Goal: Feedback & Contribution: Submit feedback/report problem

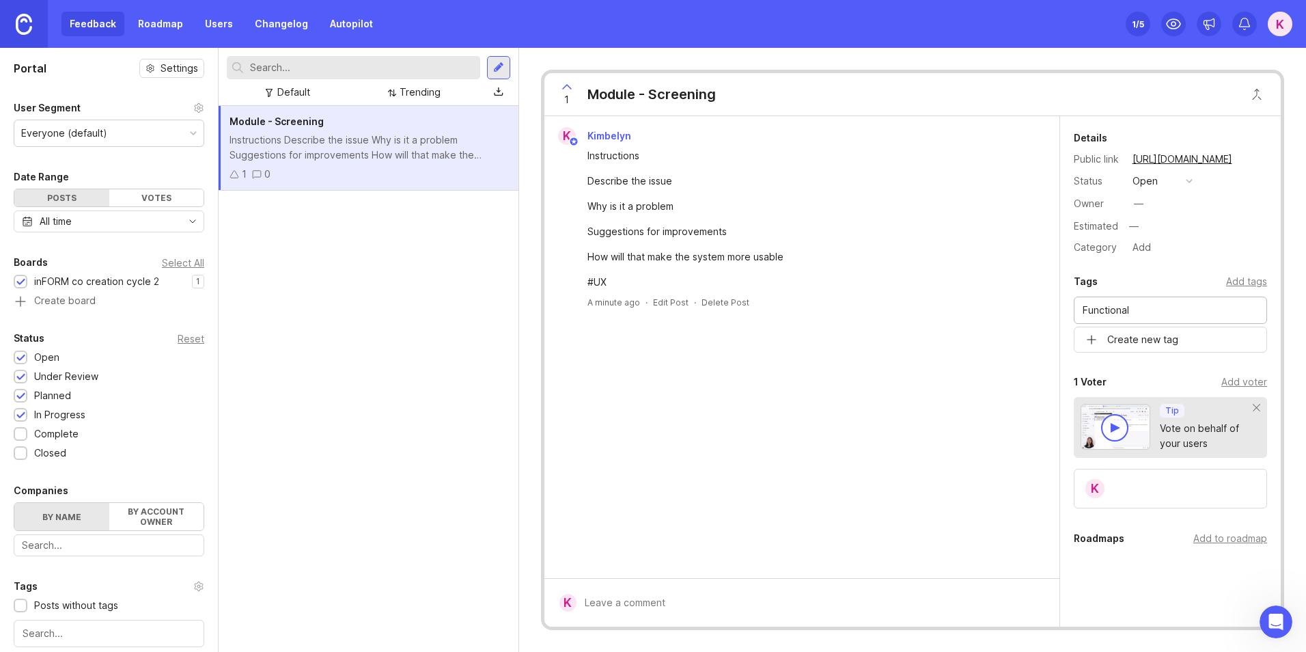
click at [1174, 313] on input "Functional" at bounding box center [1170, 310] width 176 height 15
click at [1237, 281] on div "Add tags" at bounding box center [1246, 281] width 41 height 15
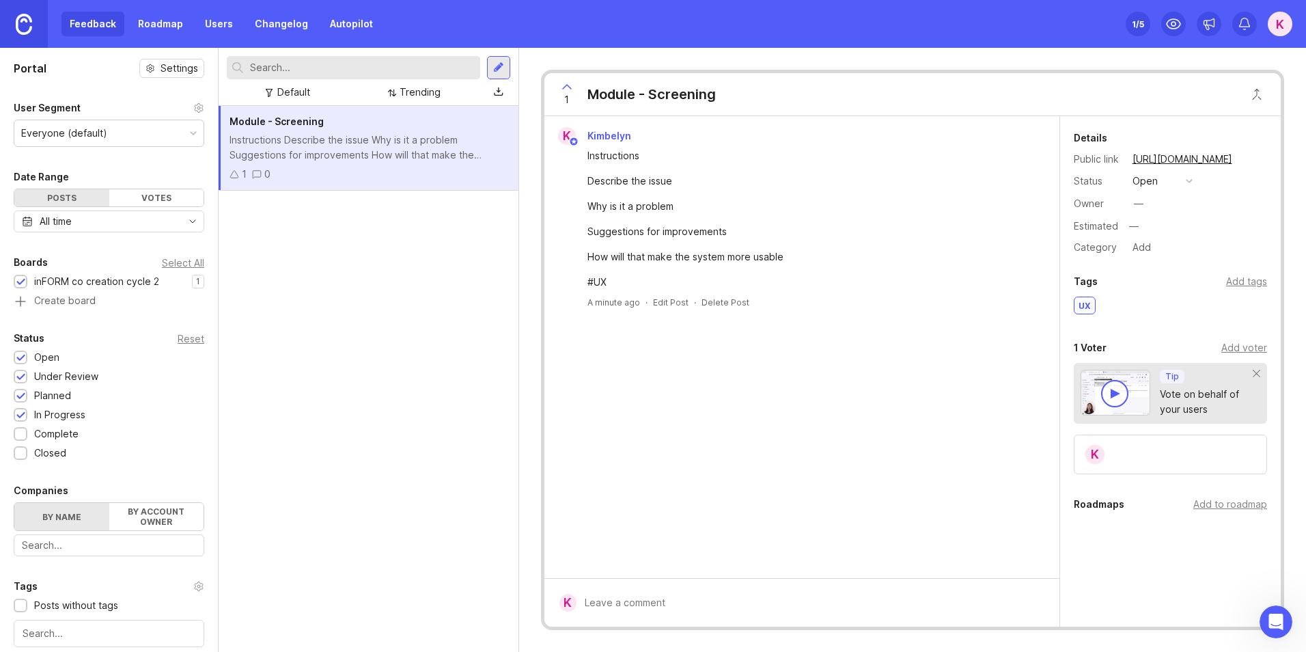
click at [1236, 280] on div "Add tags" at bounding box center [1246, 281] width 41 height 15
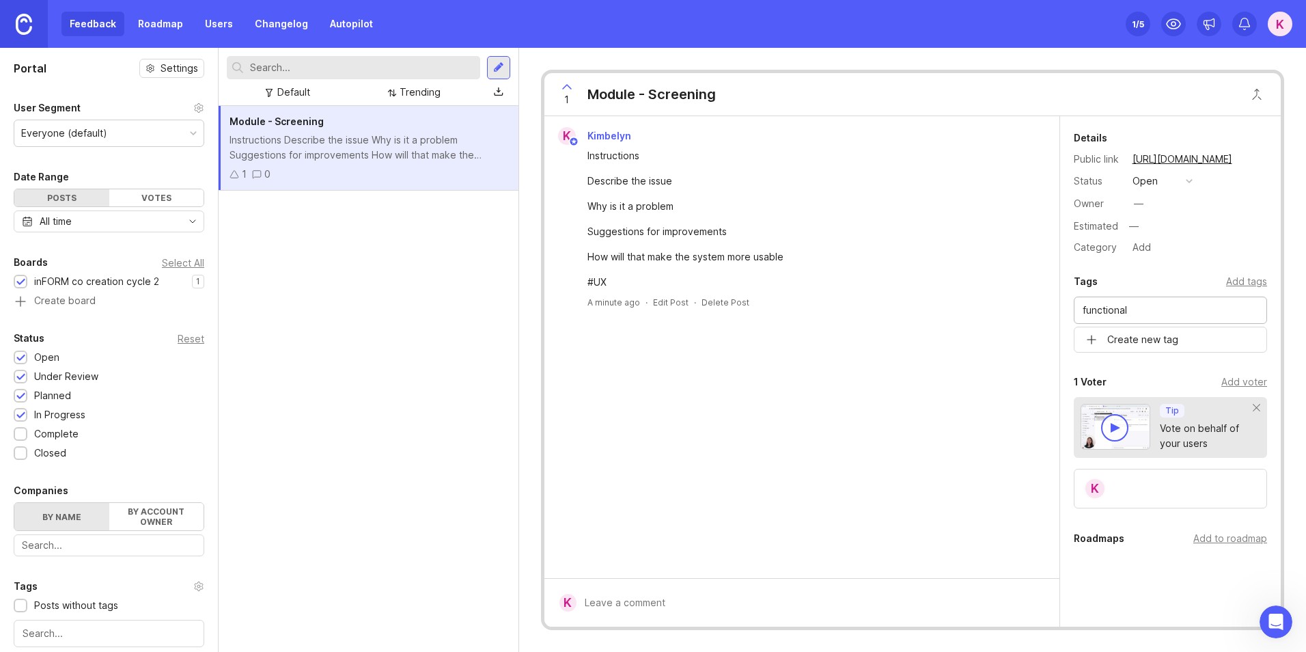
click at [1185, 304] on input "functional" at bounding box center [1170, 310] width 176 height 15
type input "functional"
click at [1267, 323] on div "Tags Add tags functional Create new tag UX" at bounding box center [1170, 312] width 221 height 79
click at [1165, 304] on input "functional" at bounding box center [1170, 310] width 176 height 15
click at [1158, 342] on div "UX" at bounding box center [1170, 341] width 193 height 21
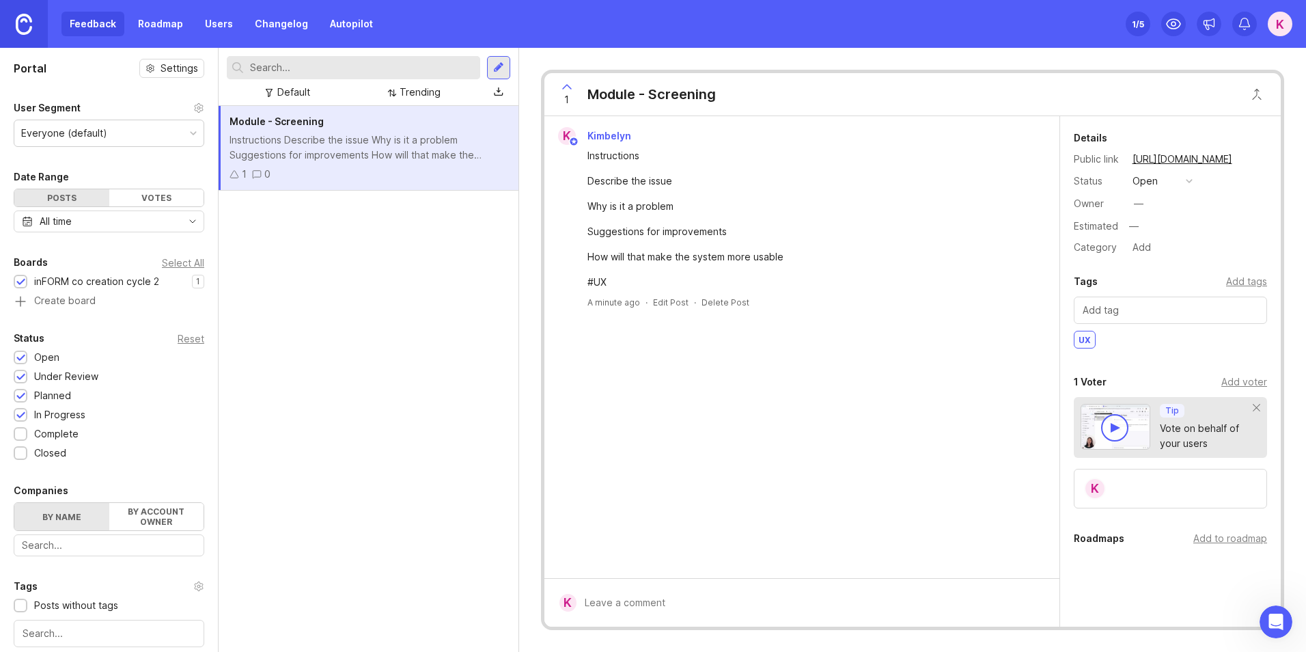
click at [1128, 322] on div at bounding box center [1170, 309] width 193 height 27
click at [1037, 328] on div "K Kimbelyn Instructions Describe the issue Why is it a problem Suggestions for …" at bounding box center [801, 347] width 515 height 462
click at [1132, 341] on div "functional" at bounding box center [1132, 339] width 65 height 16
click at [1084, 337] on div "UX" at bounding box center [1084, 339] width 20 height 16
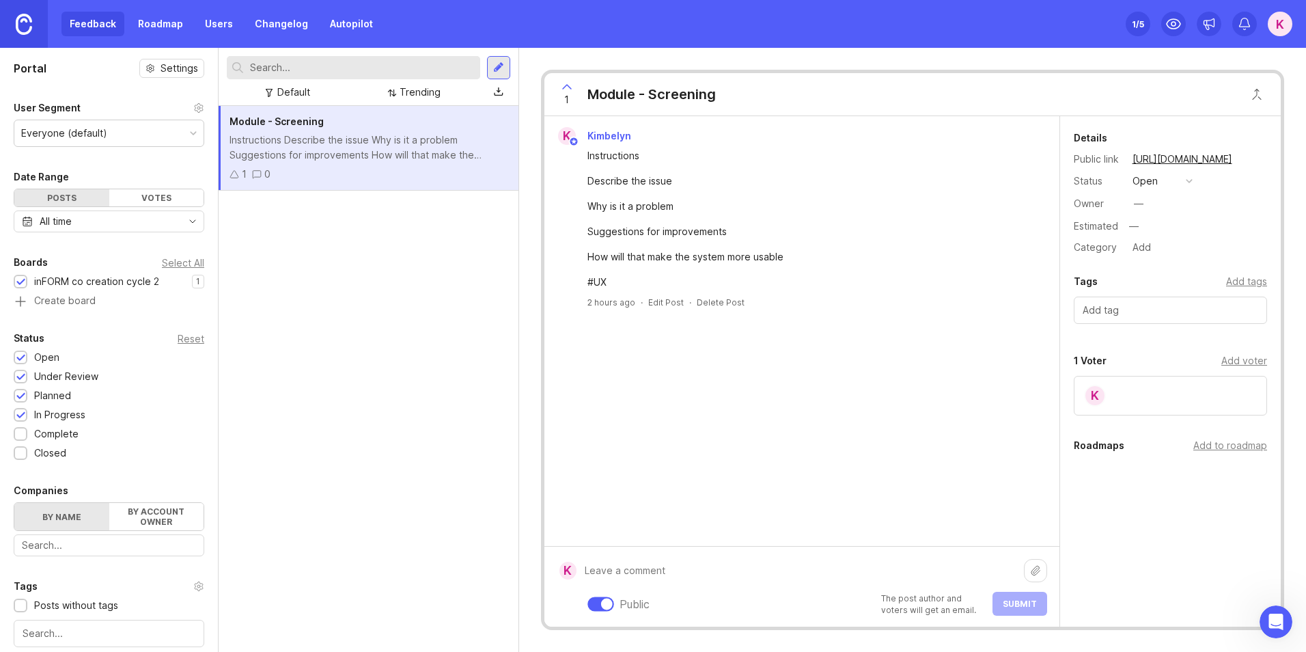
click at [775, 608] on div "Public The post author and voters will get an email. Submit" at bounding box center [811, 586] width 471 height 58
type textarea "xx"
click at [1006, 606] on span "Submit" at bounding box center [1020, 603] width 34 height 10
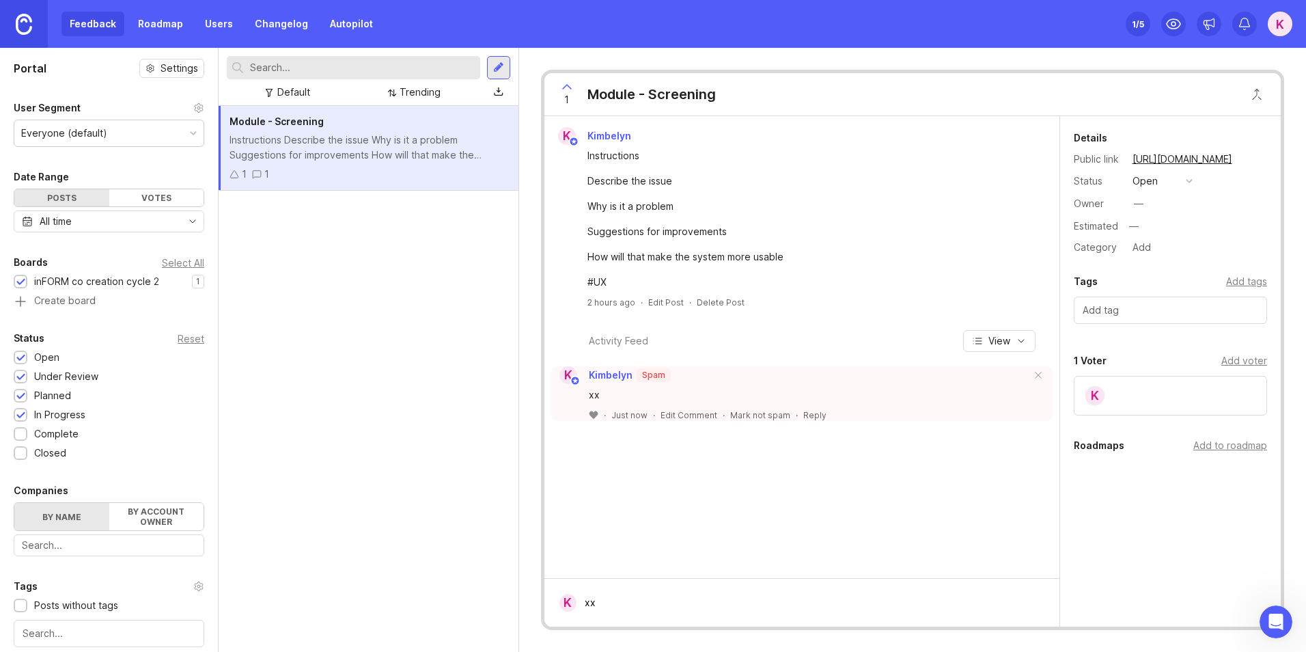
click at [592, 410] on icon at bounding box center [594, 414] width 10 height 9
click at [831, 419] on div "Reply" at bounding box center [840, 415] width 23 height 12
type textarea "f"
type textarea "vv"
click at [979, 475] on button "Submit" at bounding box center [991, 487] width 56 height 24
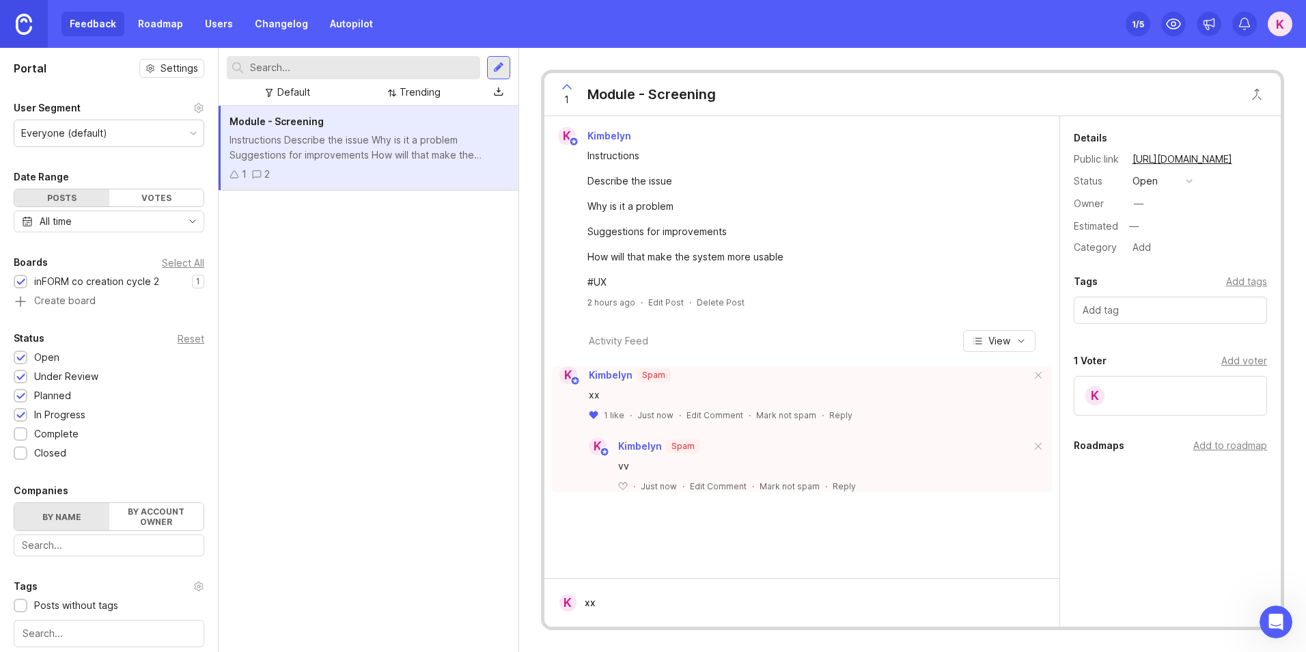
click at [1044, 443] on span at bounding box center [1038, 447] width 29 height 30
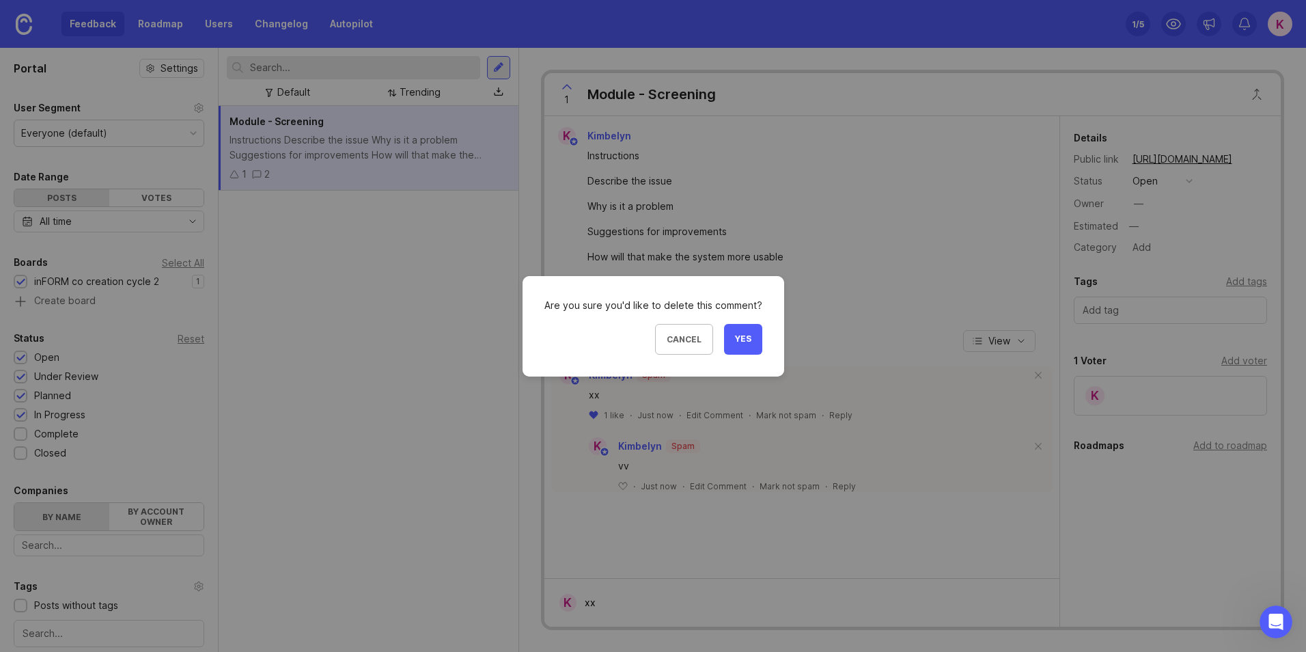
click at [759, 332] on button "Yes" at bounding box center [743, 339] width 38 height 31
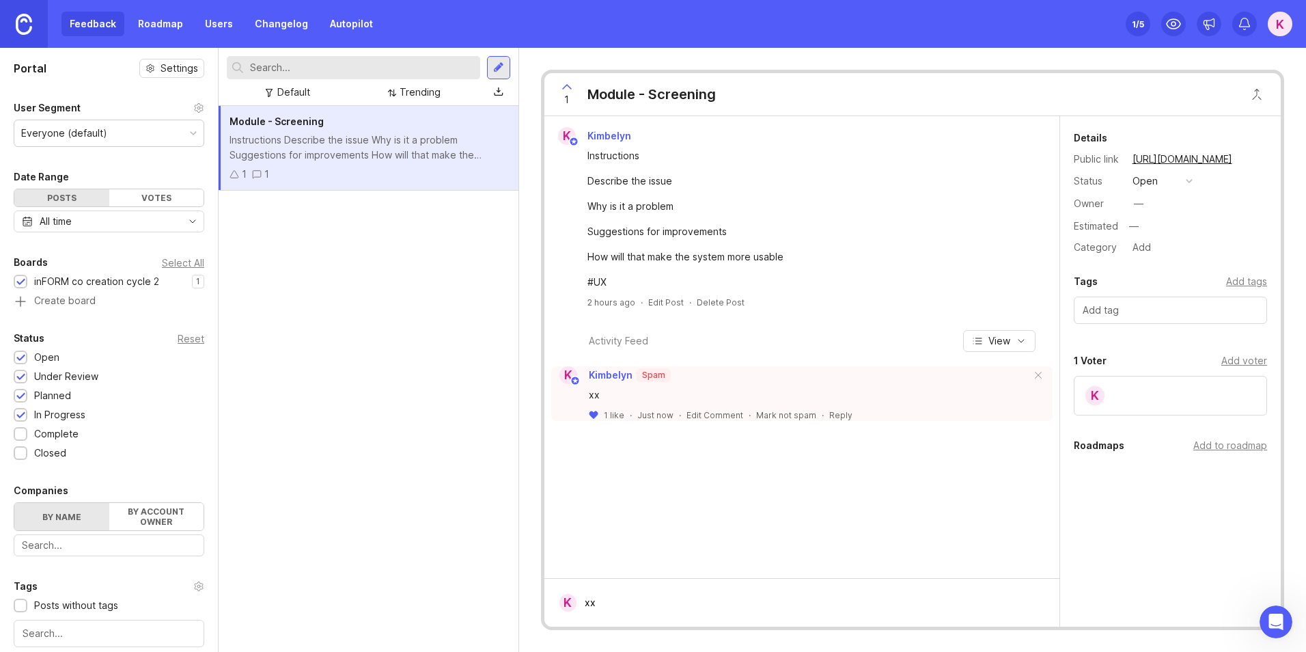
click at [1032, 378] on span at bounding box center [1038, 376] width 29 height 30
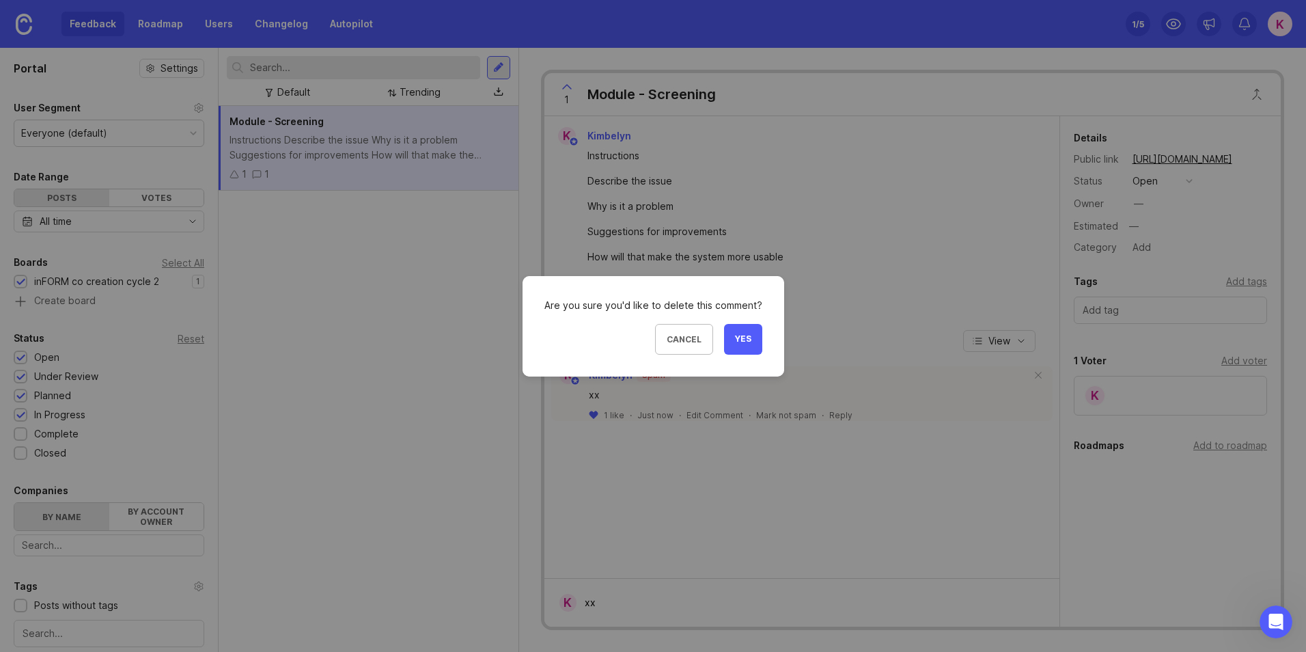
click at [744, 335] on span "Yes" at bounding box center [743, 339] width 16 height 12
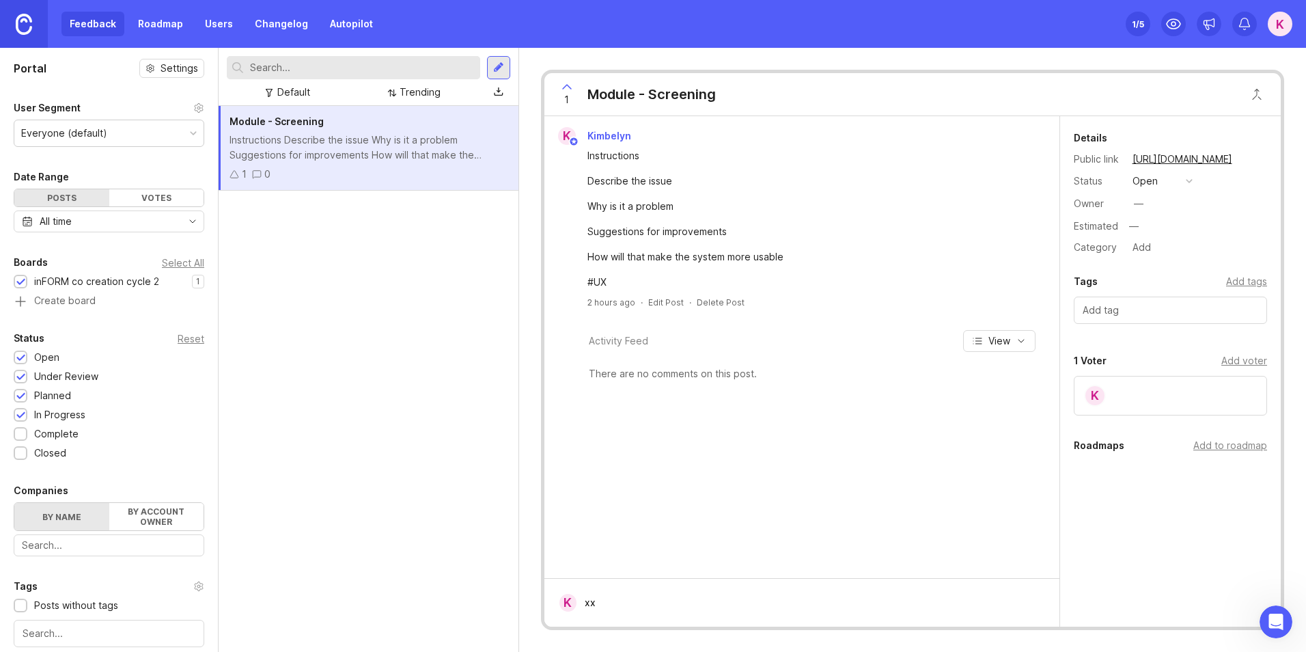
click at [983, 344] on button "View" at bounding box center [999, 341] width 72 height 22
click at [1003, 411] on button "Newest first" at bounding box center [975, 404] width 102 height 27
click at [1004, 338] on span "View" at bounding box center [999, 341] width 22 height 14
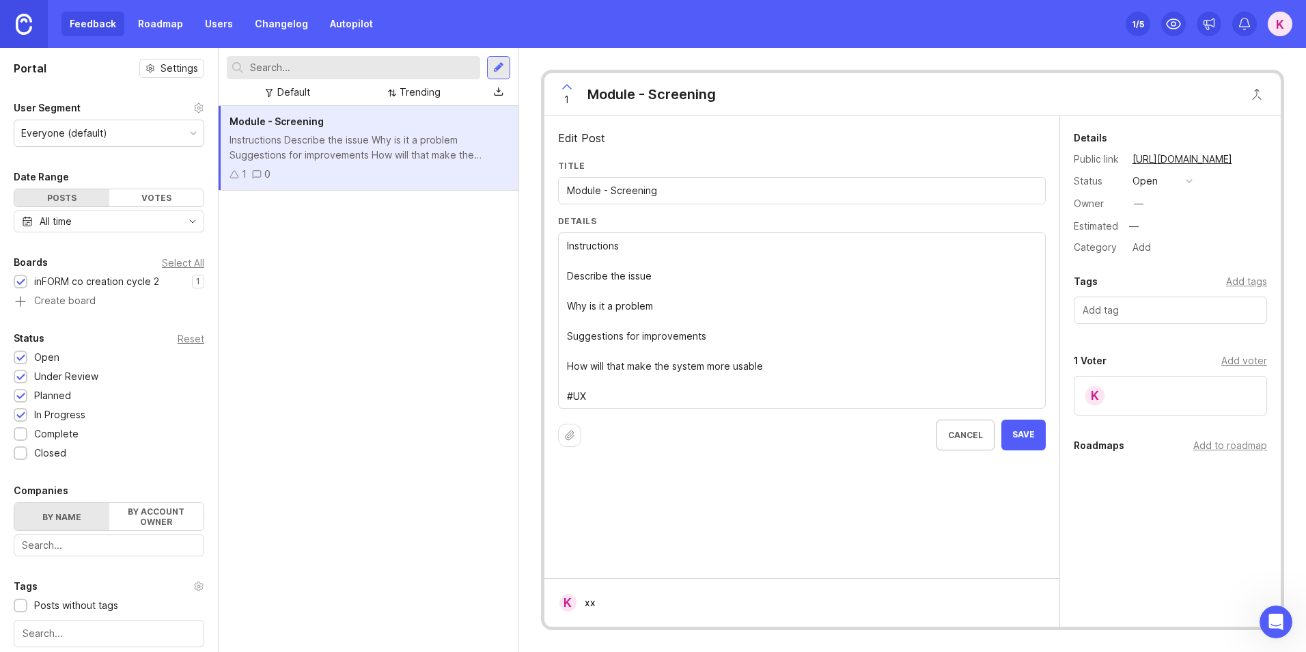
click at [733, 253] on textarea "Instructions Describe the issue Why is it a problem Suggestions for improvement…" at bounding box center [802, 320] width 470 height 165
click at [568, 301] on textarea "Instructions Describe the issue Why is it a problem Suggestions for improvement…" at bounding box center [802, 320] width 470 height 165
click at [567, 335] on textarea "Instructions Describe the issue Why is it a problem Suggestions for improvement…" at bounding box center [802, 320] width 470 height 165
click at [568, 367] on textarea "Instructions Describe the issue Why is it a problem Suggestions for improvement…" at bounding box center [802, 320] width 470 height 165
drag, startPoint x: 688, startPoint y: 402, endPoint x: 552, endPoint y: 375, distance: 139.2
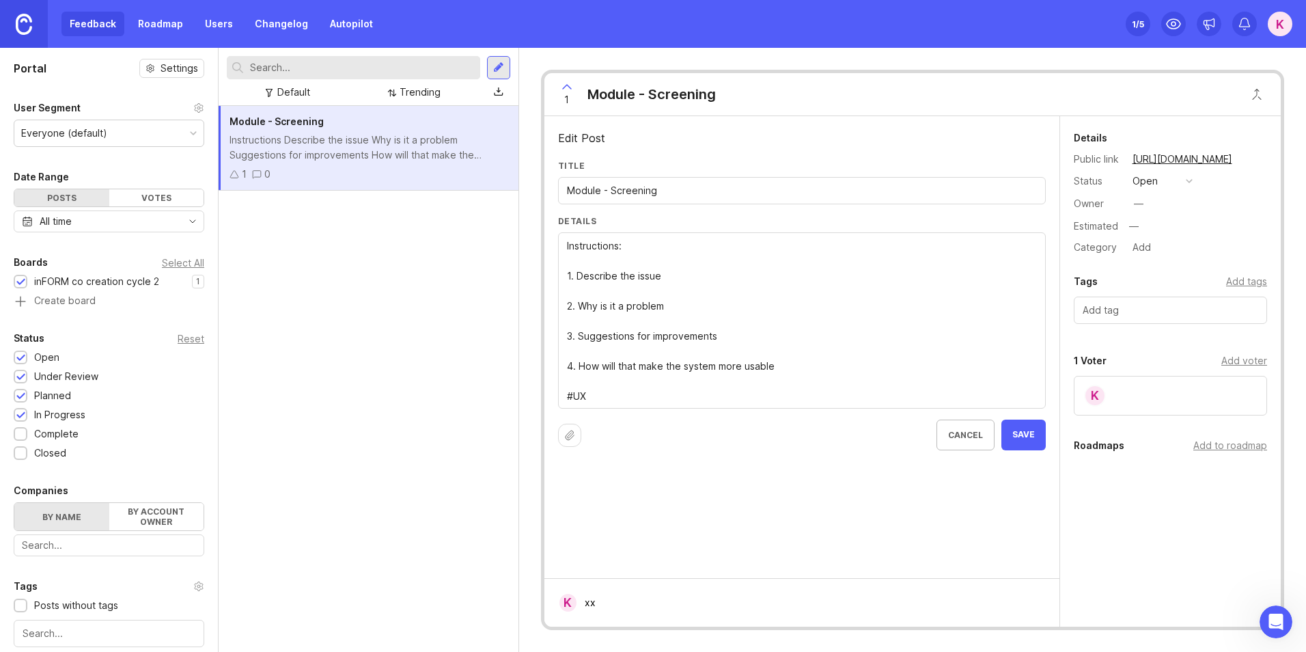
click at [552, 375] on div "Edit Post Title Module - Screening Details Instructions Describe the issue Why …" at bounding box center [801, 347] width 515 height 462
type textarea "Instructions: 1. Describe the issue 2. Why is it a problem 3. Suggestions for i…"
click at [1035, 391] on button "Save" at bounding box center [1023, 404] width 44 height 31
type textarea "Instructions to giving feedback: 1. Describe the issue 2. Why is it a problem 3…"
click at [1026, 405] on span "Save" at bounding box center [1023, 405] width 23 height 12
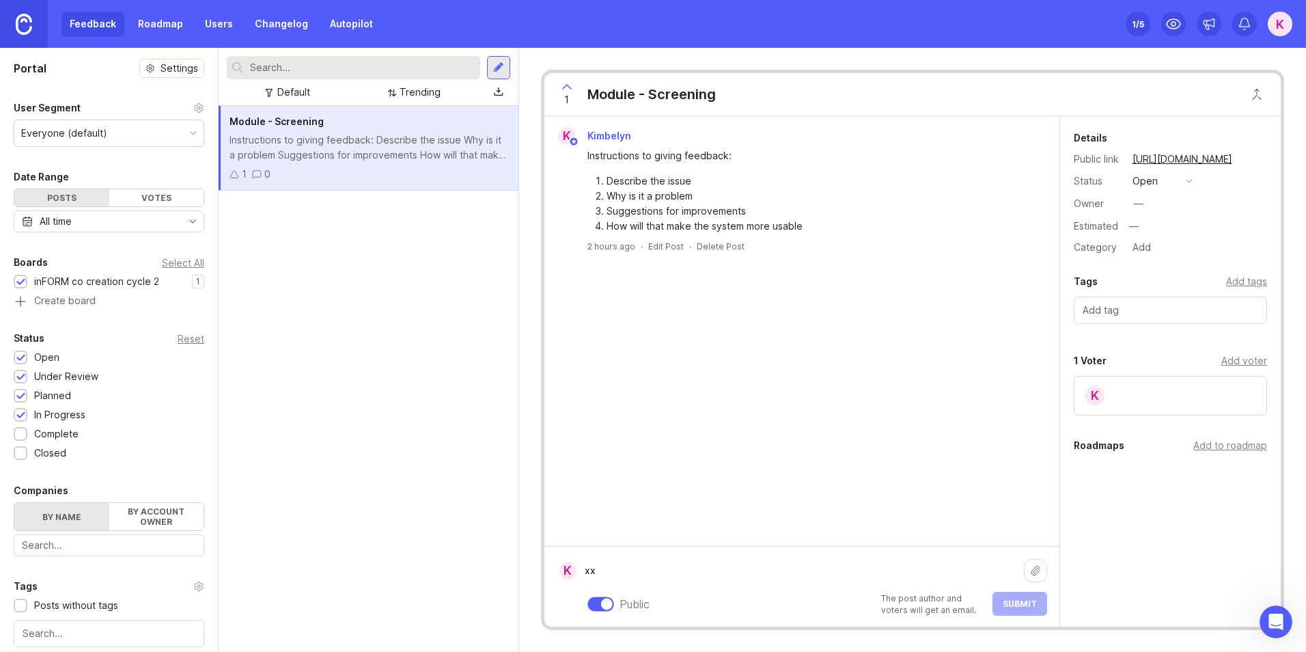
click at [654, 602] on div "xx Public The post author and voters will get an email. Submit" at bounding box center [811, 586] width 471 height 58
click at [588, 475] on textarea "E.g. 1." at bounding box center [799, 476] width 447 height 56
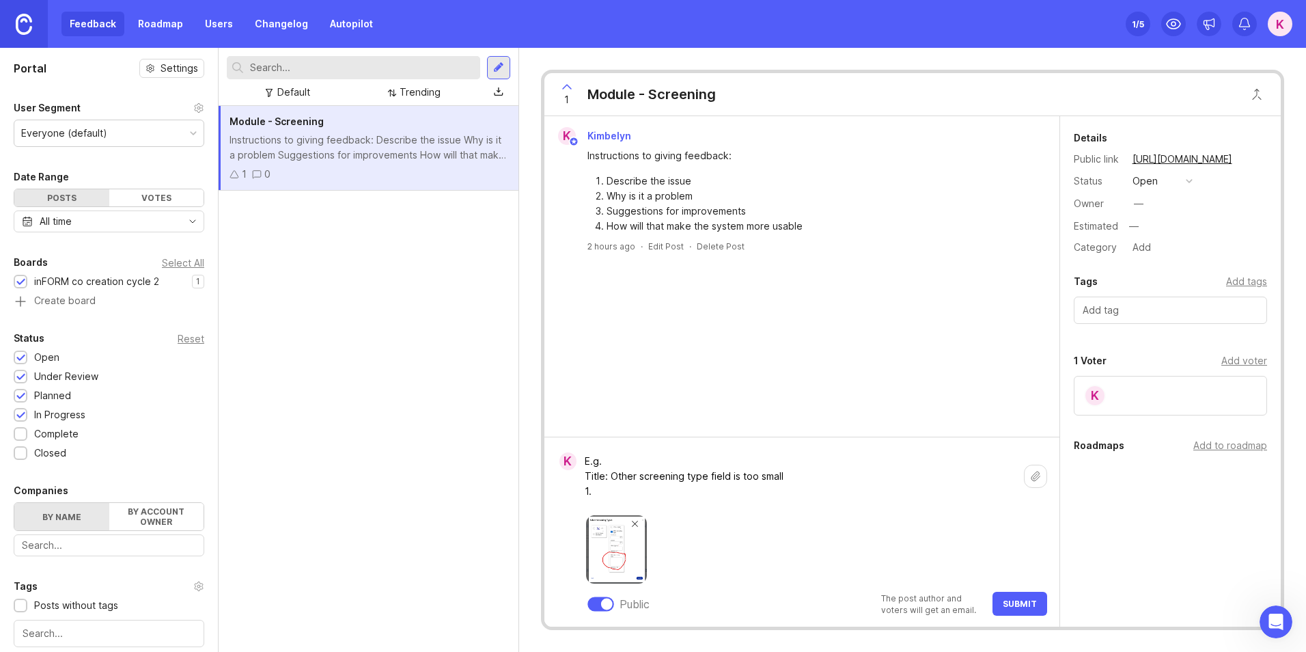
drag, startPoint x: 729, startPoint y: 477, endPoint x: 809, endPoint y: 477, distance: 80.6
click at [809, 477] on textarea "E.g. Title: Other screening type field is too small 1." at bounding box center [799, 476] width 447 height 56
click at [806, 477] on textarea "E.g. Title: Other screening type field is too small 1." at bounding box center [799, 476] width 447 height 56
drag, startPoint x: 805, startPoint y: 477, endPoint x: 623, endPoint y: 474, distance: 181.7
click at [623, 474] on textarea "E.g. Title: Other screening type field is too small 1." at bounding box center [799, 476] width 447 height 56
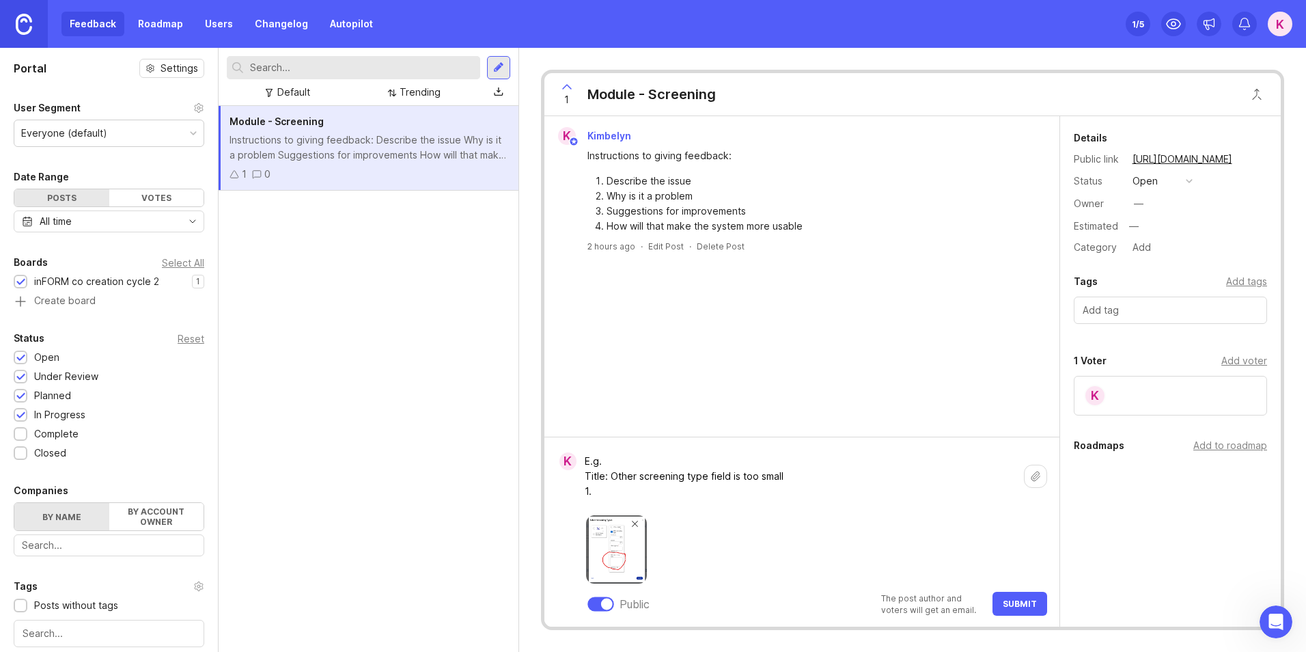
click at [622, 486] on textarea "E.g. Title: Other screening type field is too small 1." at bounding box center [799, 476] width 447 height 56
paste textarea "Other screening type field is too small"
click at [781, 459] on textarea "E.g. Title: Other screening type field is too small 1. Other screening type fie…" at bounding box center [799, 468] width 447 height 71
drag, startPoint x: 788, startPoint y: 462, endPoint x: 576, endPoint y: 458, distance: 212.4
click at [576, 458] on textarea "E.g. Title: Other screening type field is too small 1. Other screening type fie…" at bounding box center [799, 468] width 447 height 71
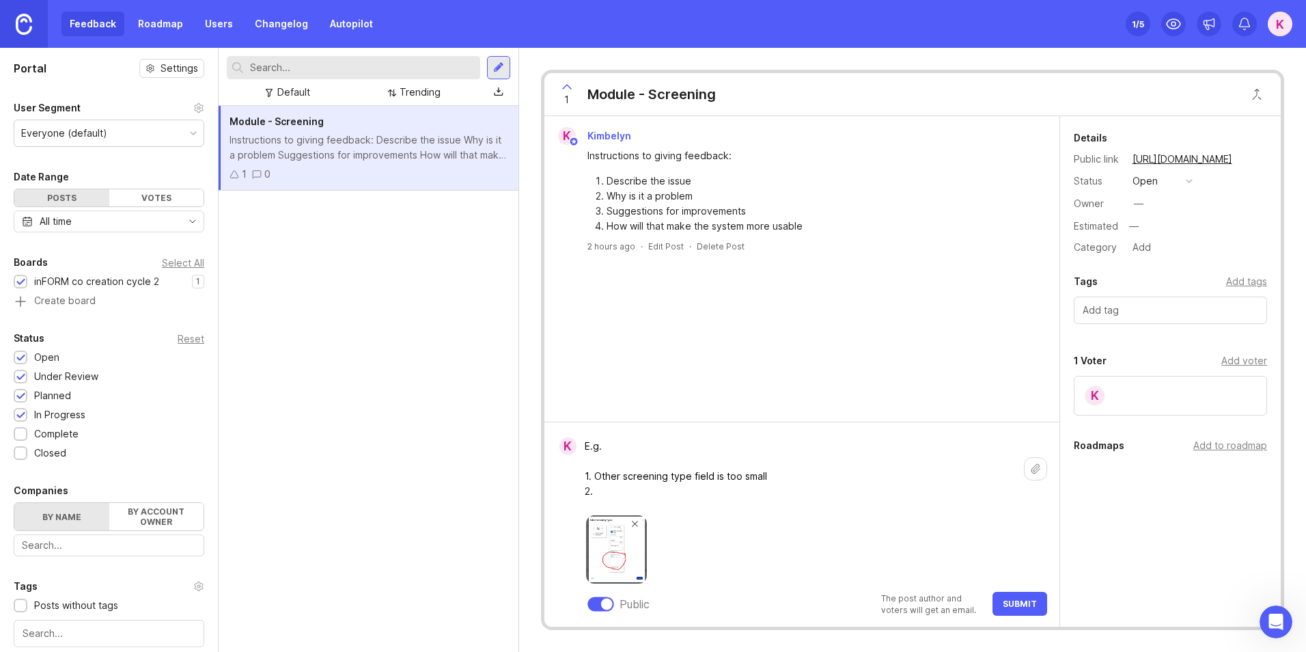
click at [678, 494] on textarea "E.g. 1. Other screening type field is too small 2." at bounding box center [799, 468] width 447 height 71
click at [632, 529] on button at bounding box center [634, 524] width 12 height 12
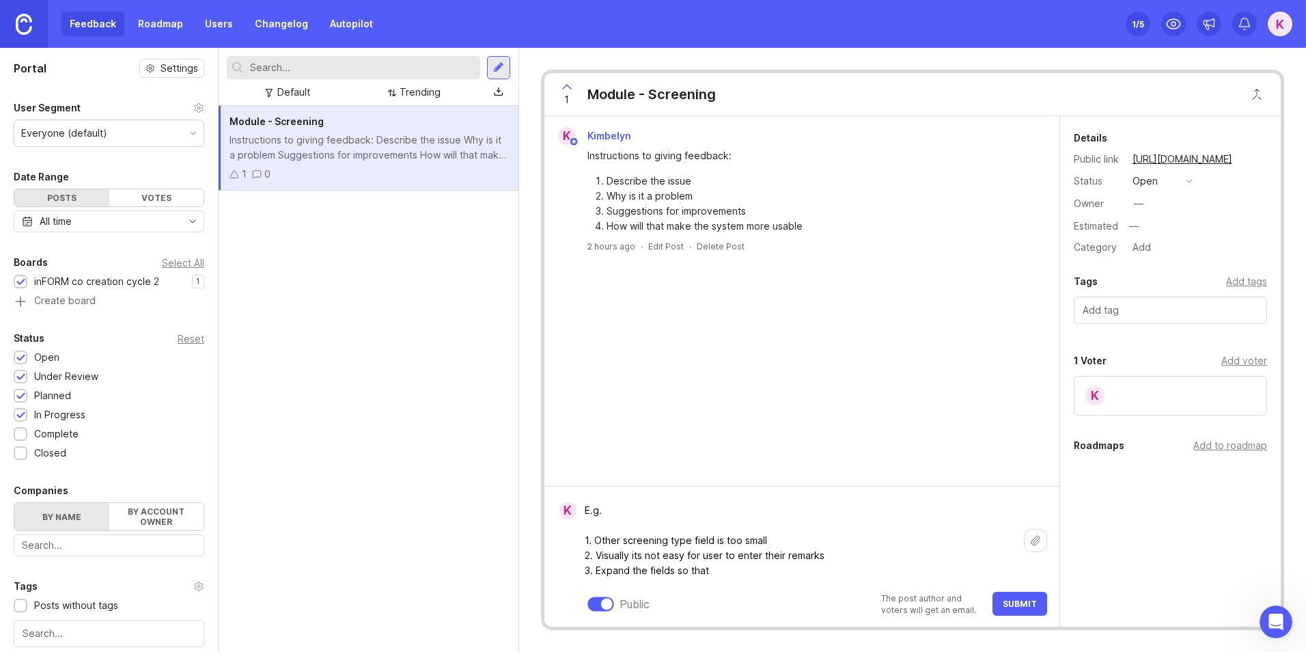
click at [750, 563] on textarea "E.g. 1. Other screening type field is too small 2. Visually its not easy for us…" at bounding box center [799, 540] width 447 height 86
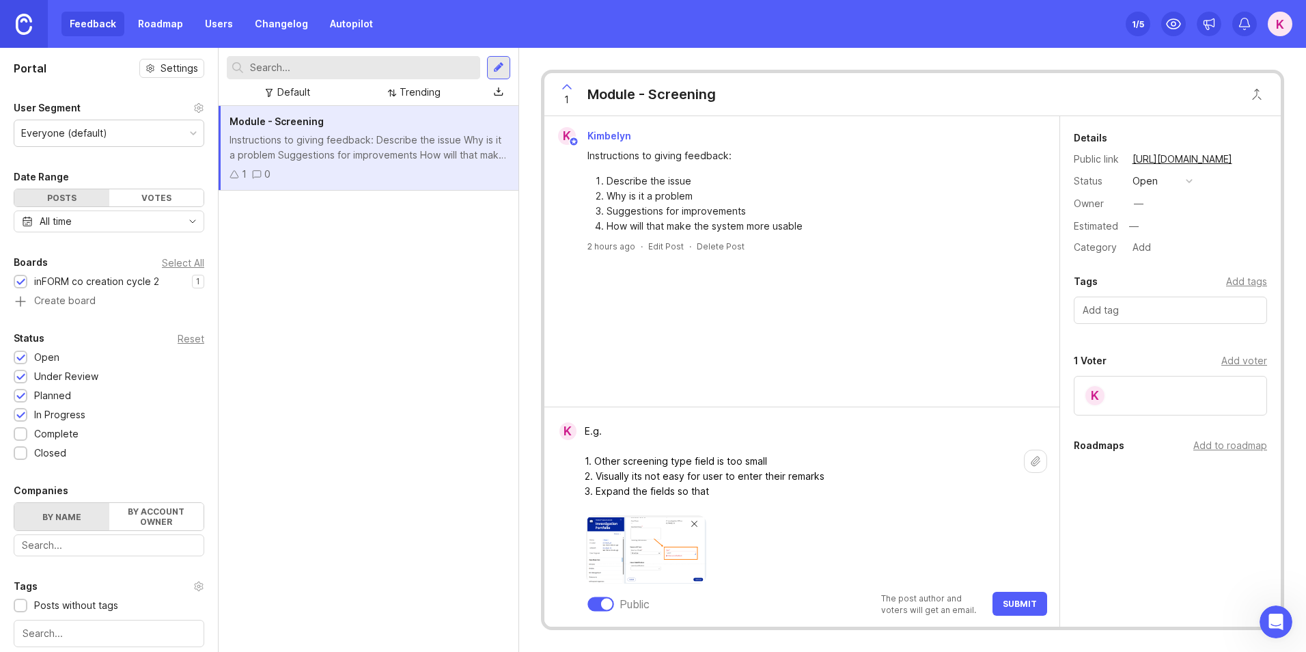
drag, startPoint x: 766, startPoint y: 460, endPoint x: 591, endPoint y: 459, distance: 174.8
click at [591, 459] on textarea "E.g. 1. Other screening type field is too small 2. Visually its not easy for us…" at bounding box center [799, 461] width 447 height 86
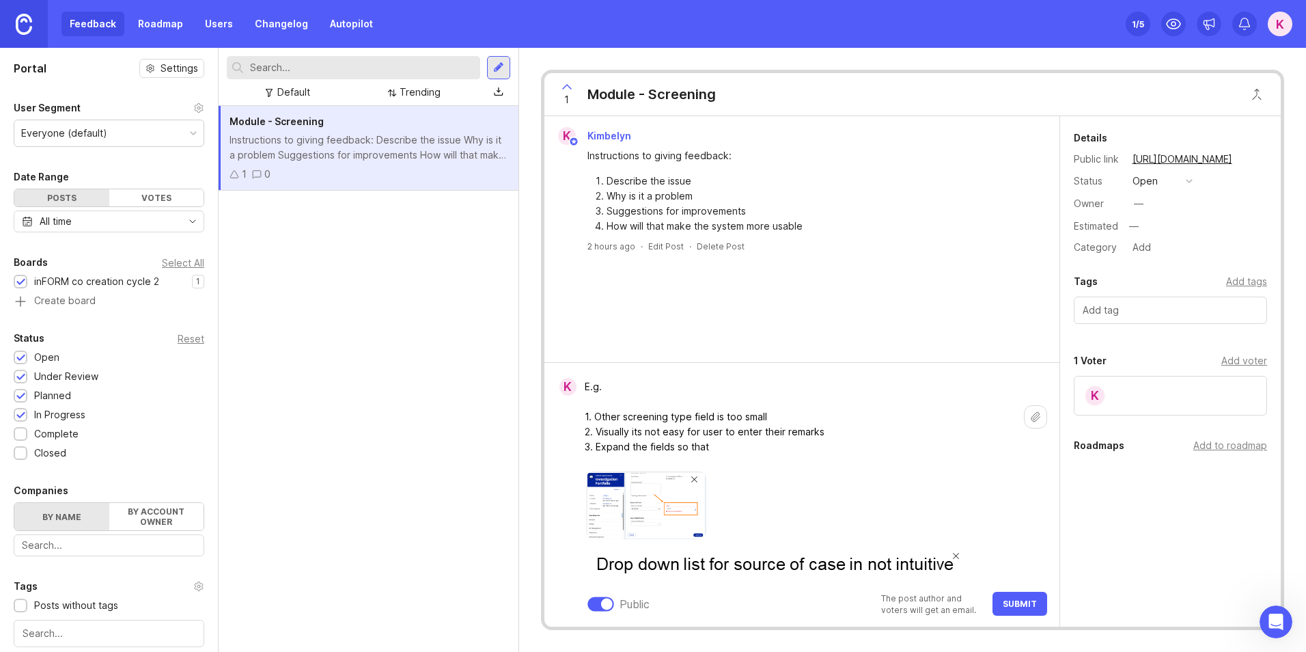
click at [955, 559] on span at bounding box center [956, 555] width 7 height 7
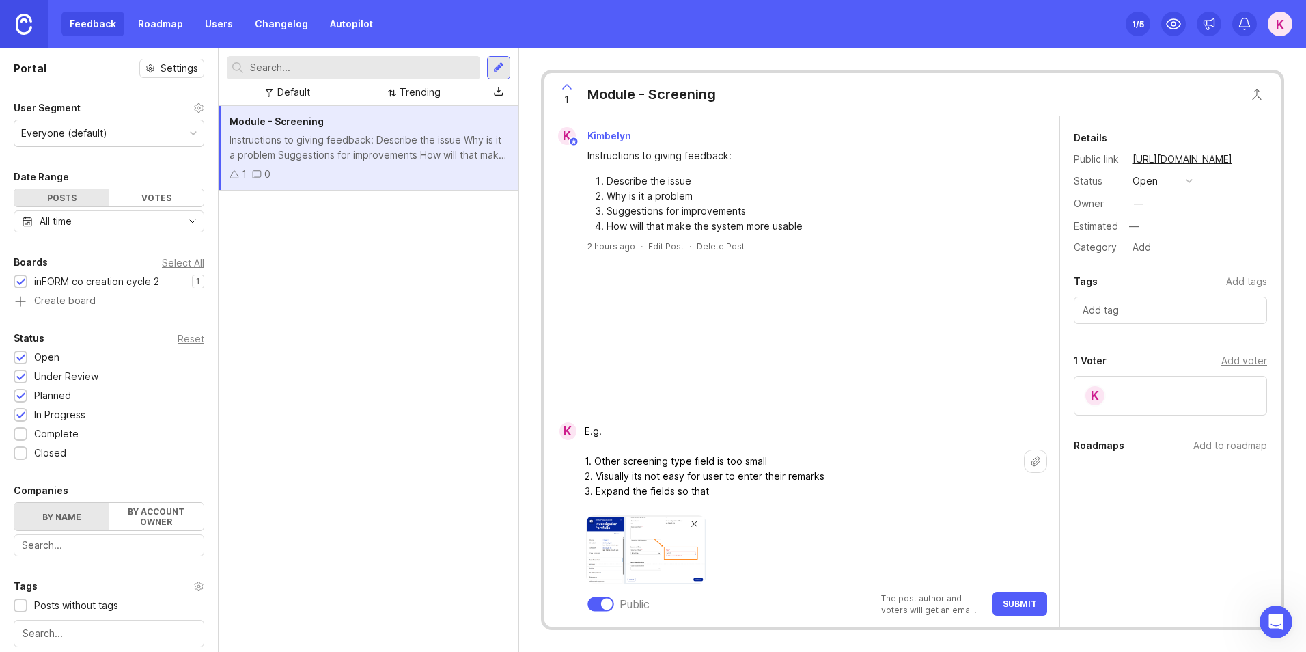
paste textarea "Drop down list for source of case in not intuitive"
click at [593, 459] on textarea "E.g. 1.Drop down list for source of case in not intuitive 2. Visually its not e…" at bounding box center [799, 461] width 447 height 86
drag, startPoint x: 828, startPoint y: 475, endPoint x: 597, endPoint y: 481, distance: 230.9
click at [597, 481] on textarea "E.g. 1. Drop down list for source of case in not intuitive 2. Visually its not …" at bounding box center [799, 461] width 447 height 86
paste textarea "To activate the dropdown list with the blue triangle on the top right hand corn…"
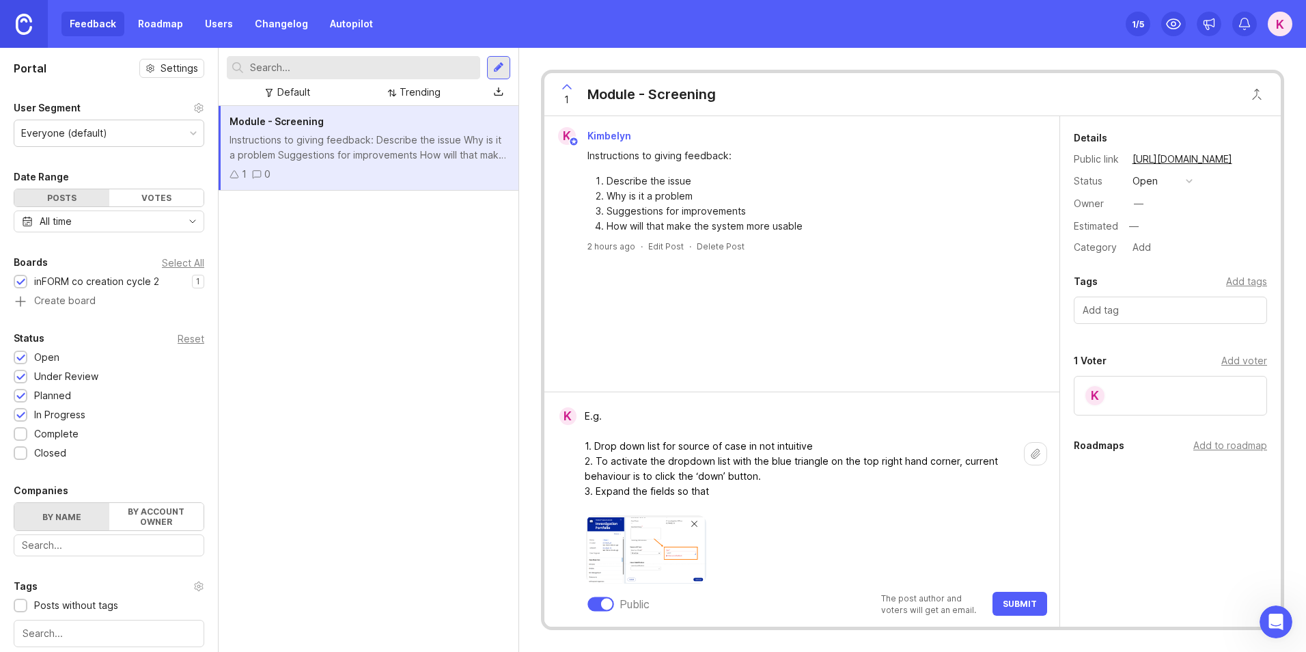
drag, startPoint x: 711, startPoint y: 491, endPoint x: 596, endPoint y: 495, distance: 115.5
click at [596, 495] on textarea "E.g. 1. Drop down list for source of case in not intuitive 2. To activate the d…" at bounding box center [799, 453] width 447 height 101
paste textarea "Having an arrow as an indication may help to avoid confusion"
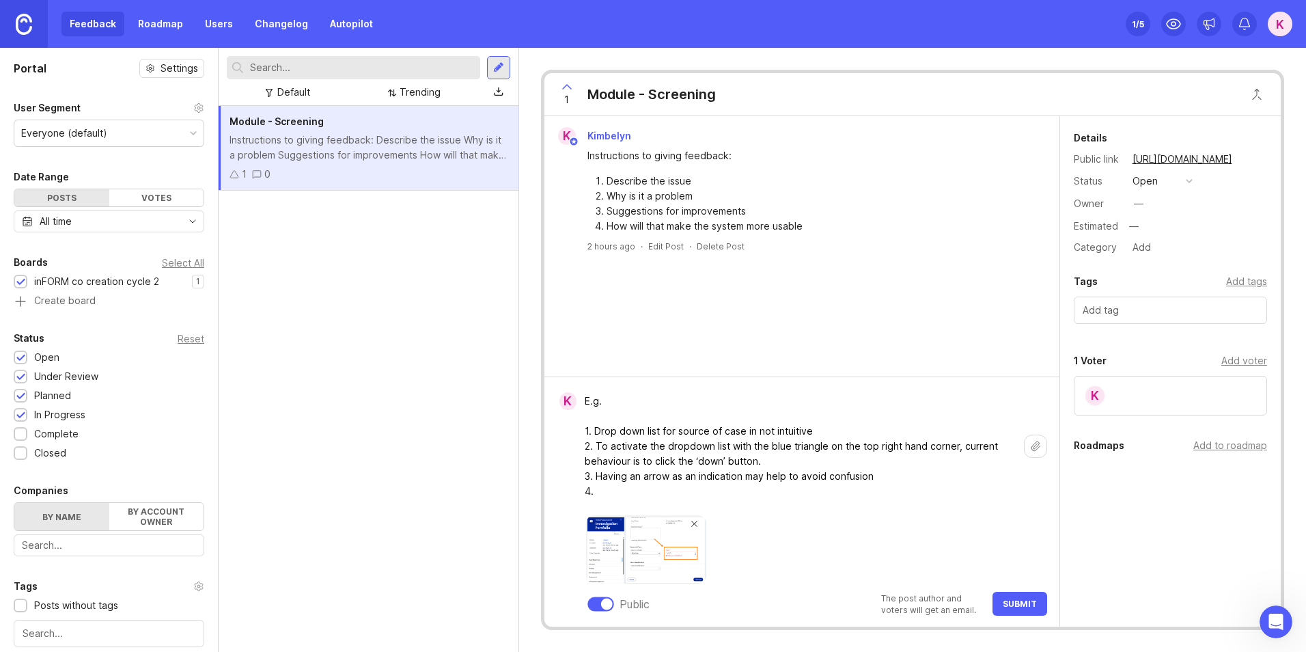
paste textarea "It may help to avoid confusion, preventing people from thinking that it is a fr…"
drag, startPoint x: 595, startPoint y: 435, endPoint x: 650, endPoint y: 450, distance: 57.3
click at [596, 435] on textarea "E.g. 1. Drop down list for source of case in not intuitive 2. To activate the d…" at bounding box center [799, 446] width 447 height 116
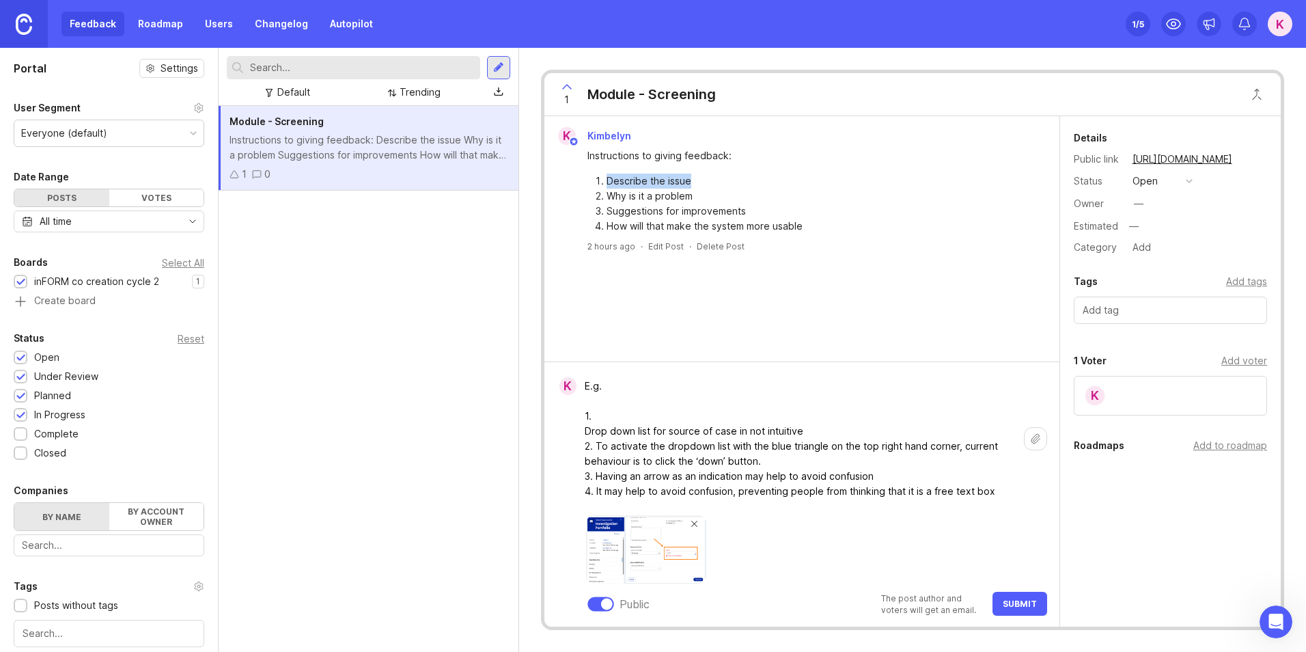
drag, startPoint x: 636, startPoint y: 181, endPoint x: 600, endPoint y: 184, distance: 35.6
click at [606, 184] on li "Describe the issue" at bounding box center [818, 180] width 425 height 15
copy li "Describe the issue"
click at [643, 418] on textarea "E.g. 1. Drop down list for source of case in not intuitive 2. To activate the d…" at bounding box center [799, 438] width 447 height 131
paste textarea "Describe the issue"
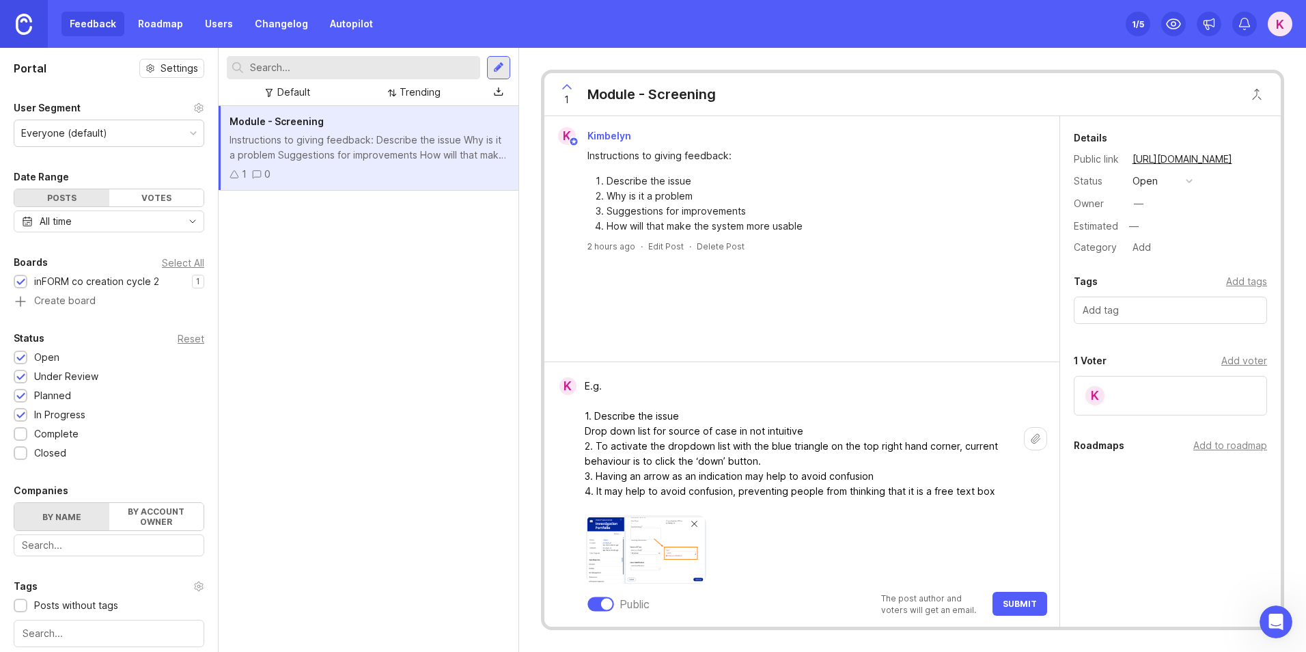
click at [811, 432] on textarea "E.g. 1. Describe the issue Drop down list for source of case in not intuitive 2…" at bounding box center [799, 438] width 447 height 131
click at [595, 447] on textarea "E.g. 1. Describe the issue Drop down list for source of case in not intuitive 2…" at bounding box center [799, 438] width 447 height 131
drag, startPoint x: 725, startPoint y: 195, endPoint x: 600, endPoint y: 199, distance: 124.4
click at [606, 199] on li "Why is it a problem" at bounding box center [818, 195] width 425 height 15
copy li "Why is it a problem"
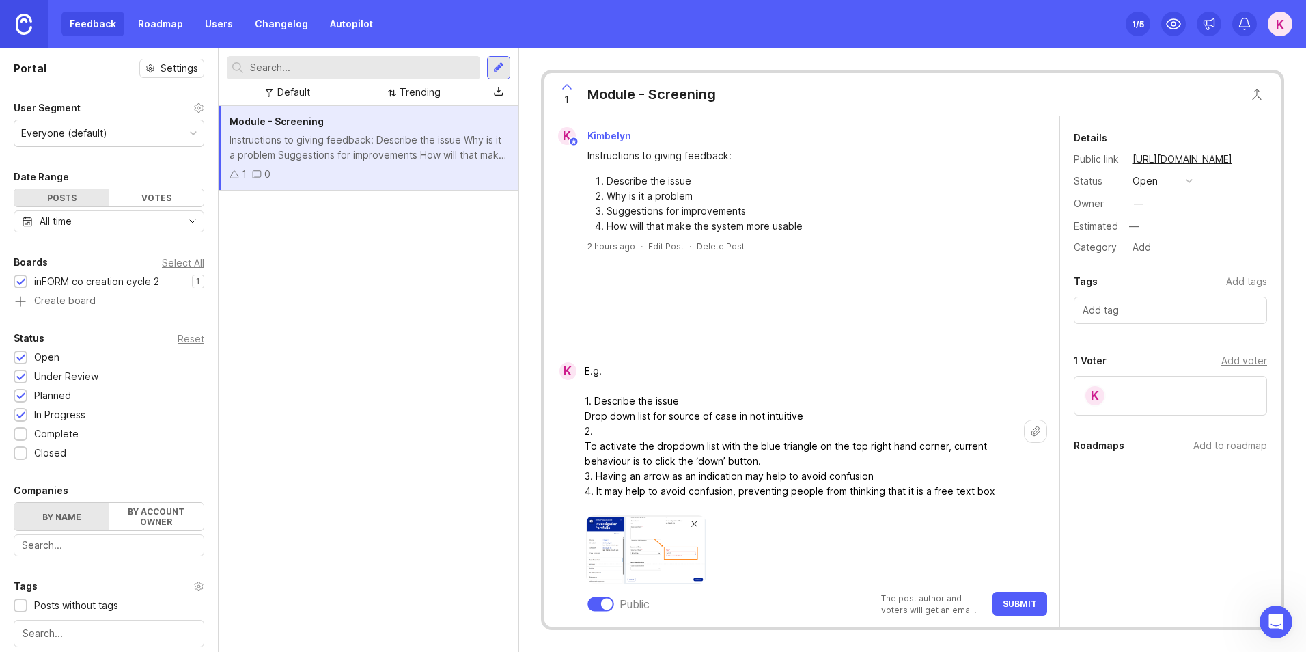
click at [606, 434] on textarea "E.g. 1. Describe the issue Drop down list for source of case in not intuitive 2…" at bounding box center [799, 431] width 447 height 146
paste textarea "Why is it a problem"
drag, startPoint x: 811, startPoint y: 409, endPoint x: 810, endPoint y: 416, distance: 6.9
click at [810, 416] on textarea "E.g. 1. Describe the issue Drop down list for source of case in not intuitive 2…" at bounding box center [799, 431] width 447 height 146
click at [866, 458] on textarea "E.g. 1. Describe the issue Drop down list for source of case in not intuitive 2…" at bounding box center [799, 423] width 447 height 161
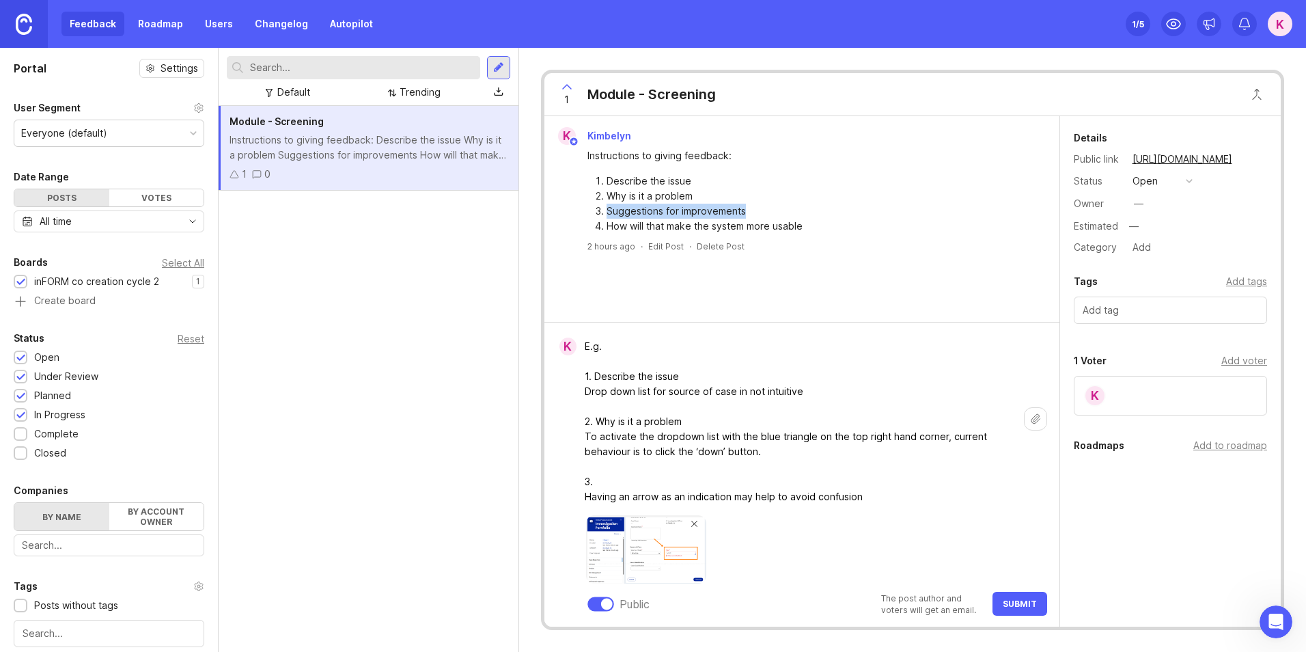
drag, startPoint x: 762, startPoint y: 211, endPoint x: 595, endPoint y: 216, distance: 167.4
click at [606, 216] on li "Suggestions for improvements" at bounding box center [818, 211] width 425 height 15
copy li "Suggestions for improvements"
click at [608, 486] on textarea "E.g. 1. Describe the issue Drop down list for source of case in not intuitive 2…" at bounding box center [799, 428] width 447 height 191
paste textarea "Suggestions for improvements"
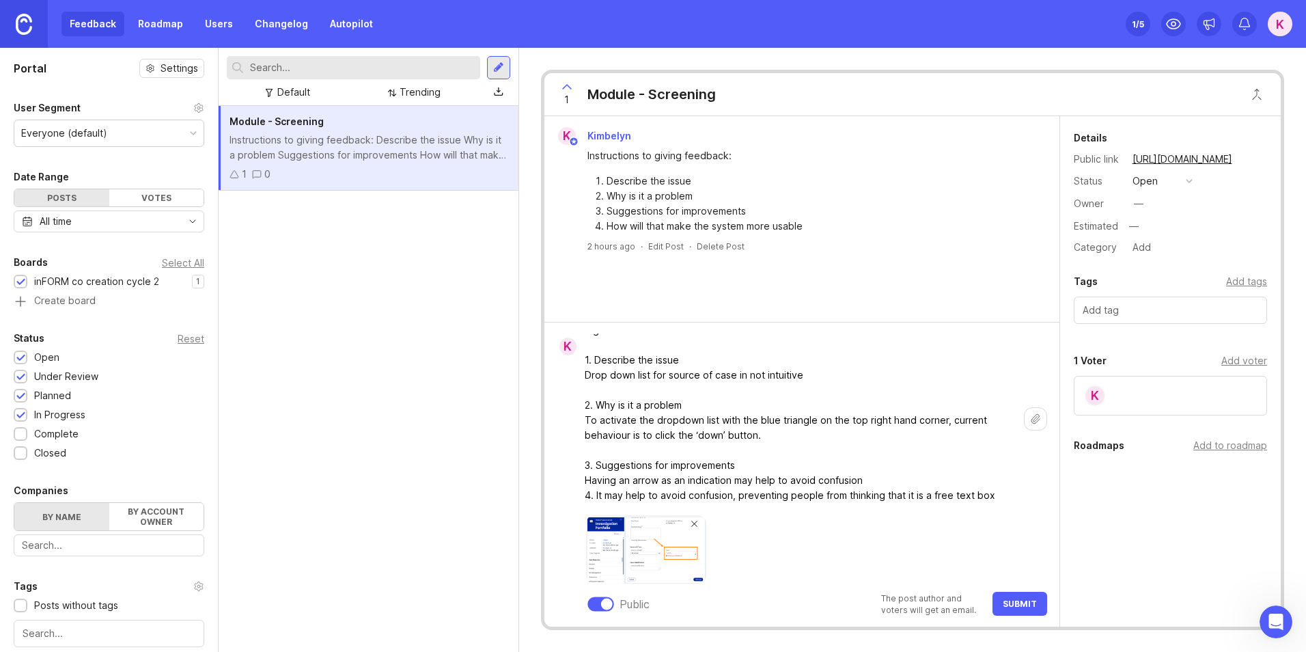
scroll to position [20, 0]
click at [891, 477] on textarea "E.g. 1. Describe the issue Drop down list for source of case in not intuitive 2…" at bounding box center [799, 408] width 447 height 191
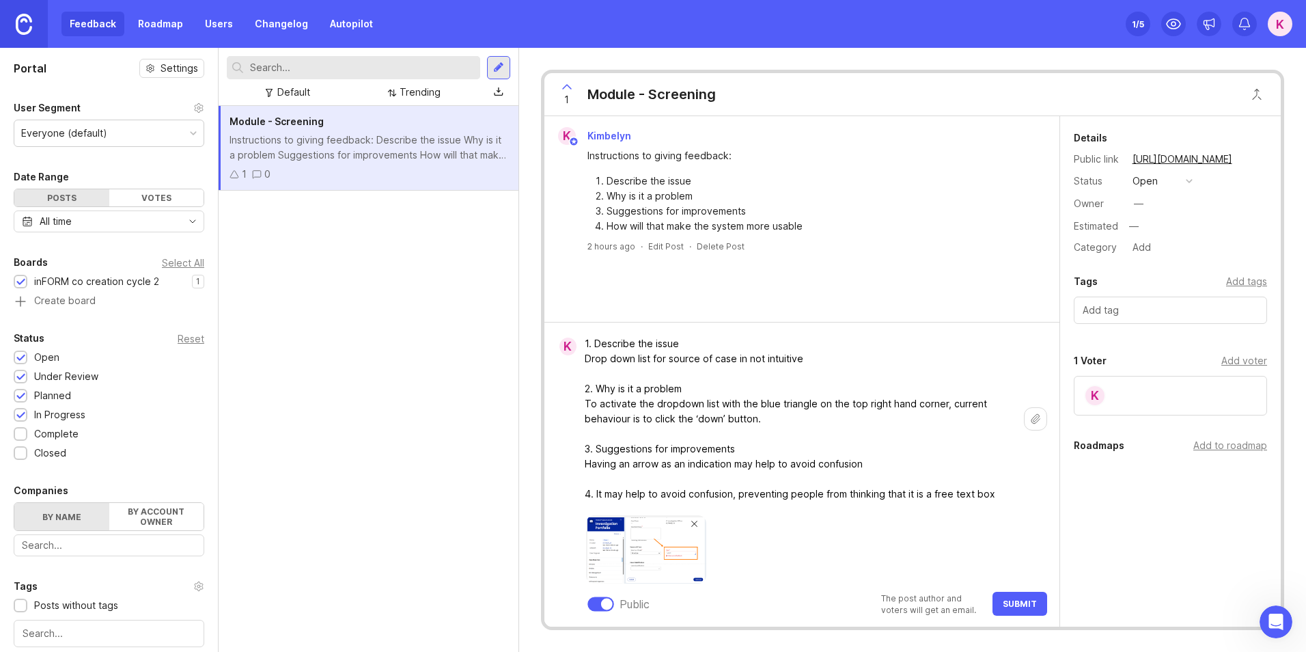
scroll to position [36, 0]
click at [597, 492] on textarea "E.g. 1. Describe the issue Drop down list for source of case in not intuitive 2…" at bounding box center [799, 401] width 447 height 206
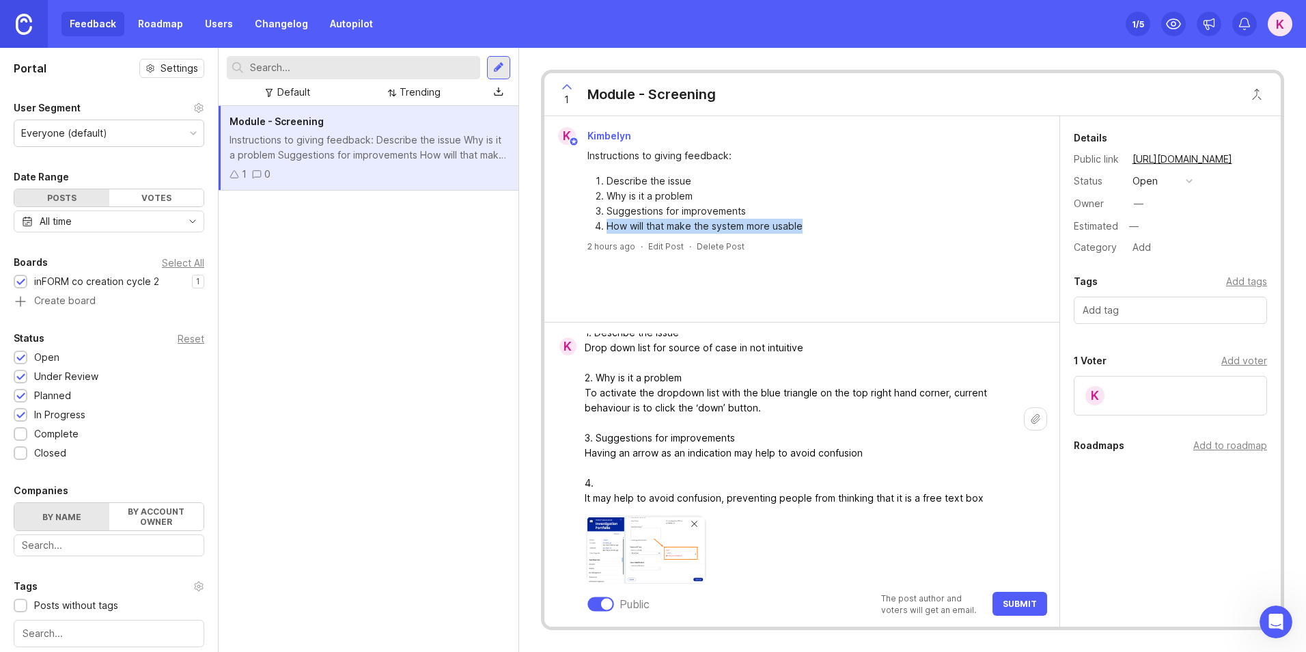
drag, startPoint x: 804, startPoint y: 232, endPoint x: 596, endPoint y: 234, distance: 207.6
click at [596, 234] on div "K Kimbelyn Instructions to giving feedback: Describe the issue Why is it a prob…" at bounding box center [802, 189] width 504 height 125
copy li "How will that make the system more usable"
click at [636, 484] on textarea "E.g. 1. Describe the issue Drop down list for source of case in not intuitive 2…" at bounding box center [799, 400] width 447 height 221
paste textarea "How will that make the system more usable"
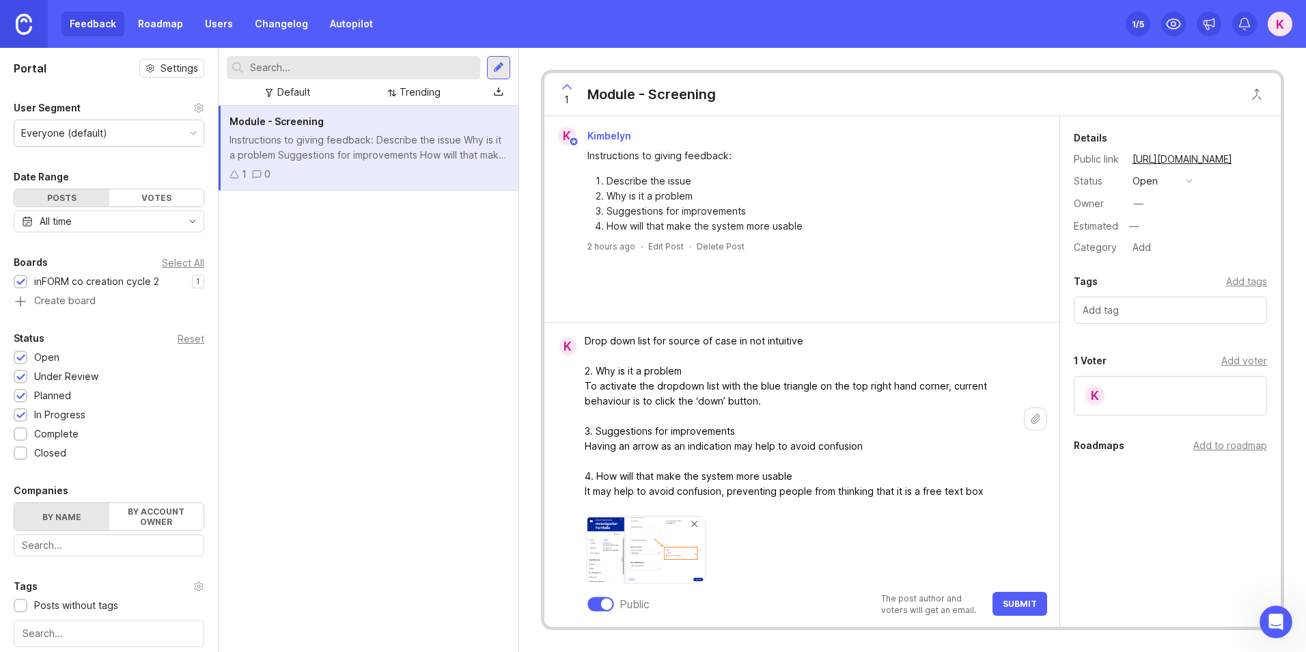
scroll to position [0, 0]
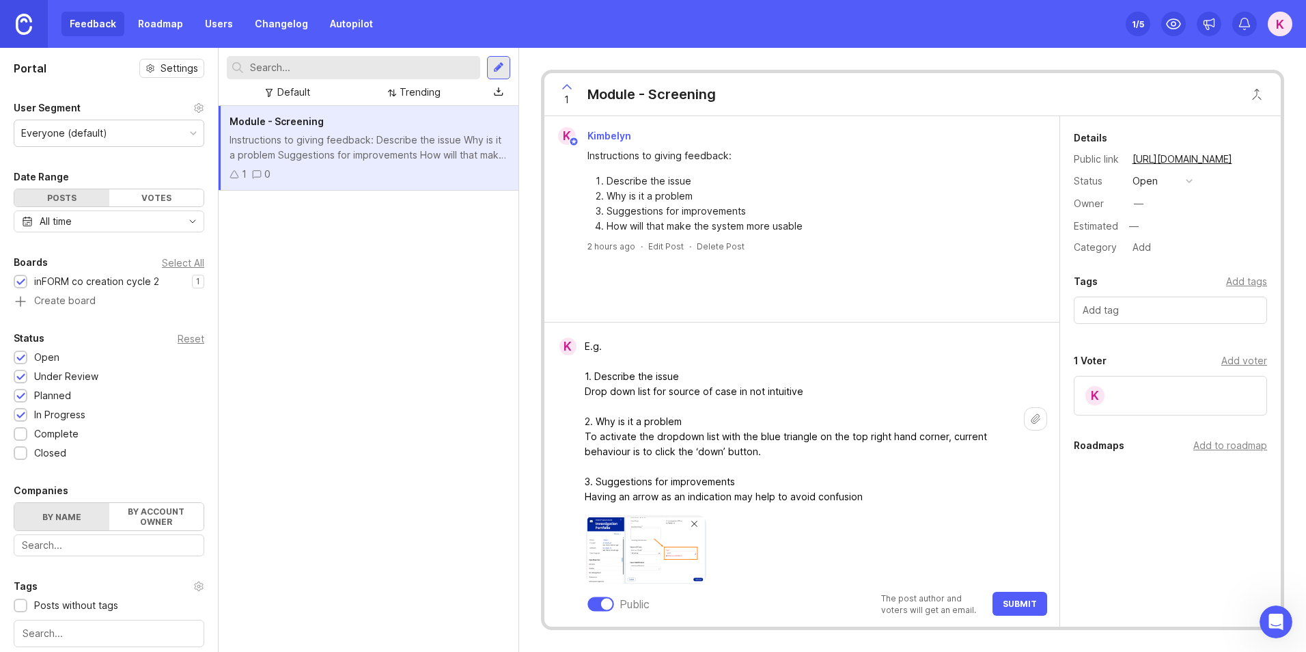
click at [602, 348] on textarea "E.g. 1. Describe the issue Drop down list for source of case in not intuitive 2…" at bounding box center [799, 443] width 447 height 221
type textarea "E.g. 1. Describe the issue Drop down list for source of case in not intuitive 2…"
click at [1033, 606] on span "Submit" at bounding box center [1020, 603] width 34 height 10
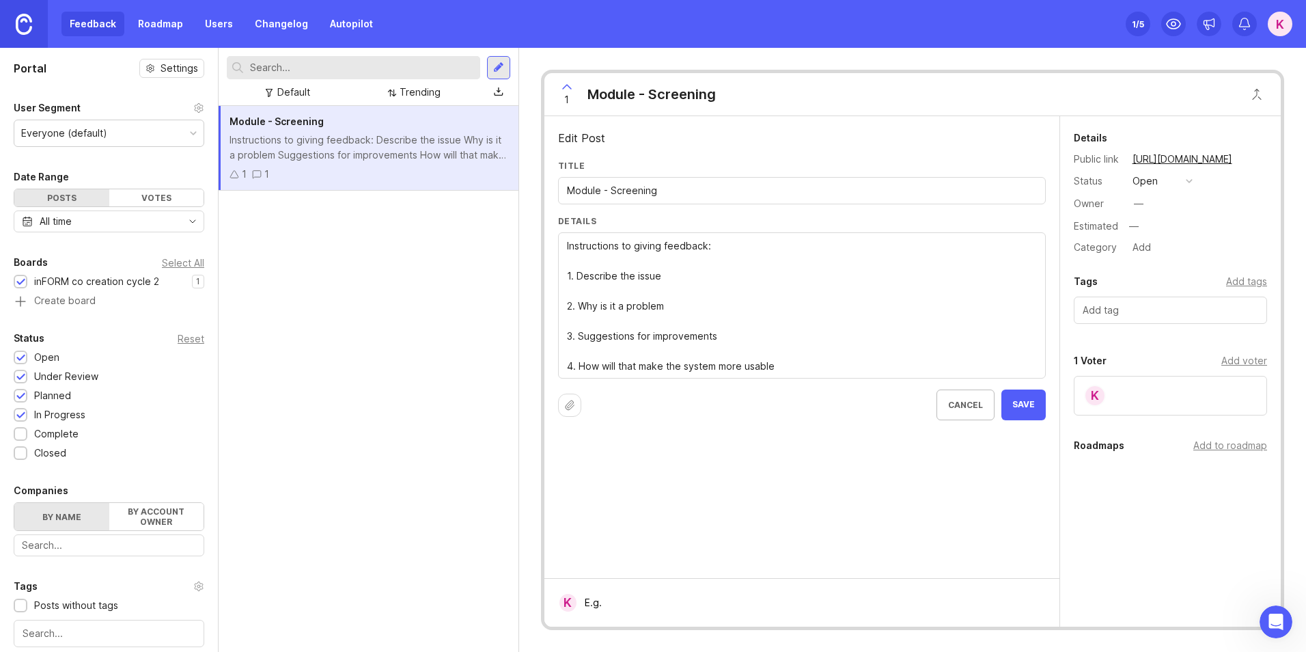
click at [600, 265] on textarea "Instructions to giving feedback: 1. Describe the issue 2. Why is it a problem 3…" at bounding box center [802, 305] width 470 height 135
click at [808, 367] on textarea "Instructions to giving feedback: 1. Describe the issue 2. Why is it a problem 3…" at bounding box center [802, 305] width 470 height 135
type textarea "Instructions to giving feedback: 1. Describe the issue 2. Why is it a problem 3…"
click at [1034, 425] on button "Save" at bounding box center [1023, 434] width 44 height 31
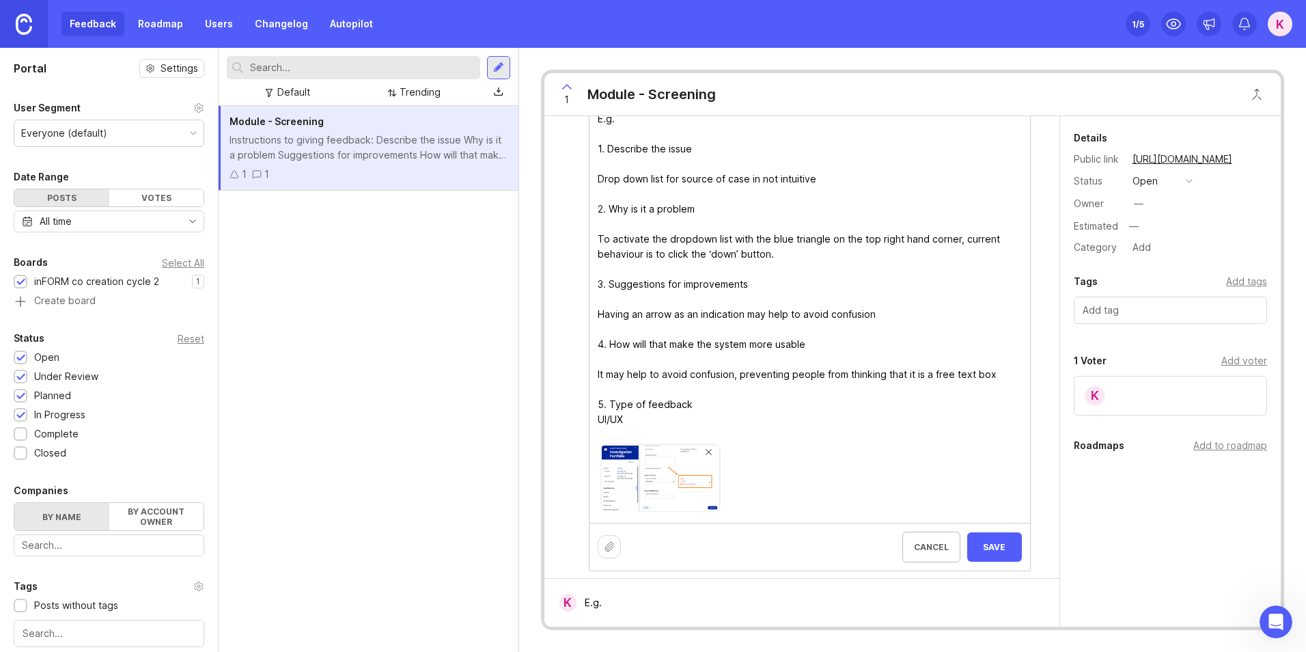
scroll to position [256, 0]
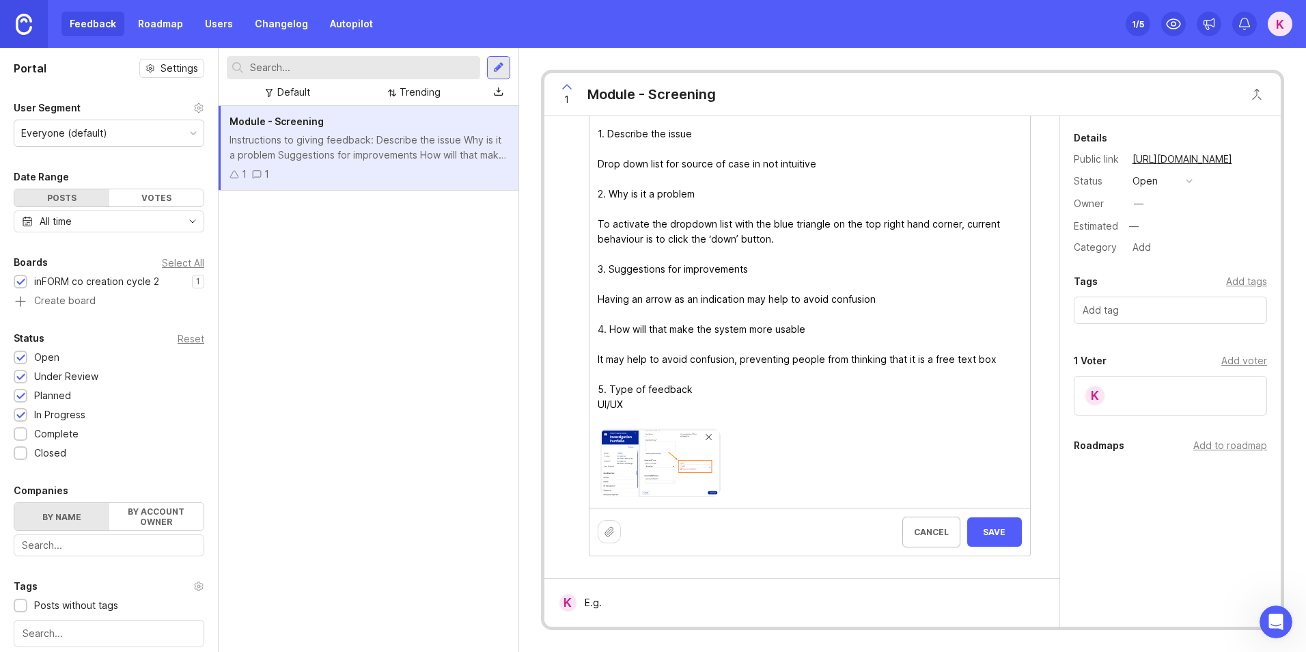
type textarea "E.g. 1. Describe the issue Drop down list for source of case in not intuitive 2…"
click at [999, 524] on button "Save" at bounding box center [994, 531] width 55 height 29
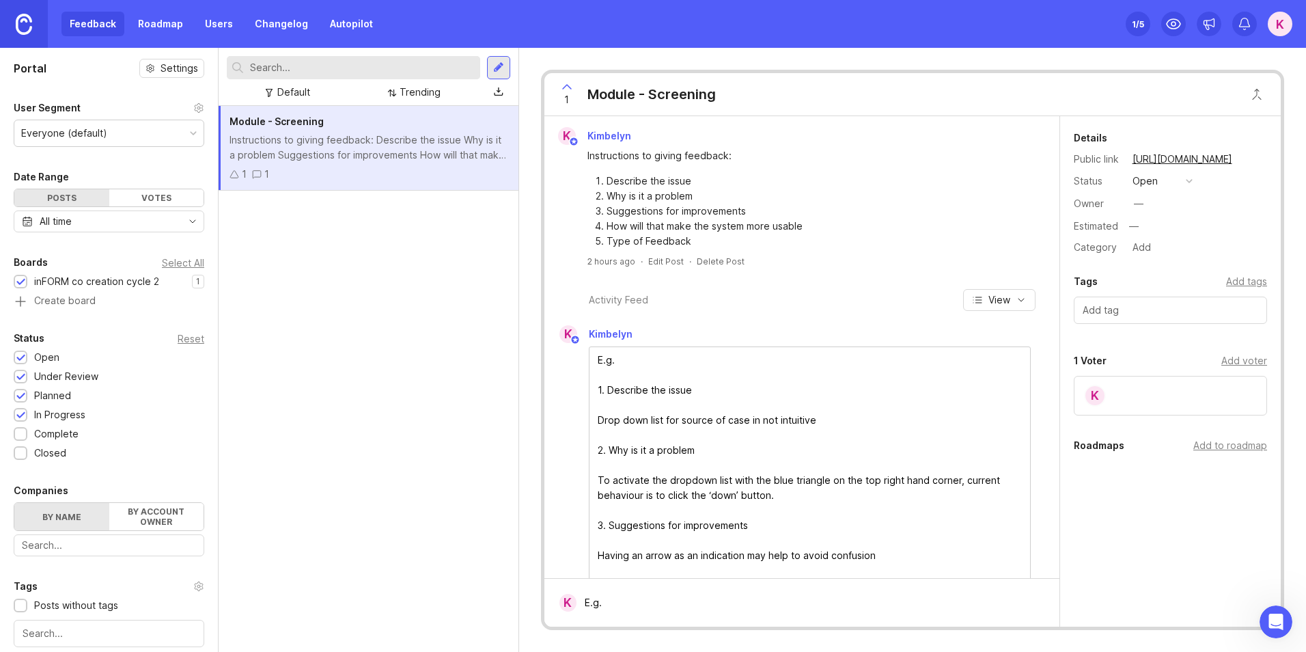
scroll to position [271, 0]
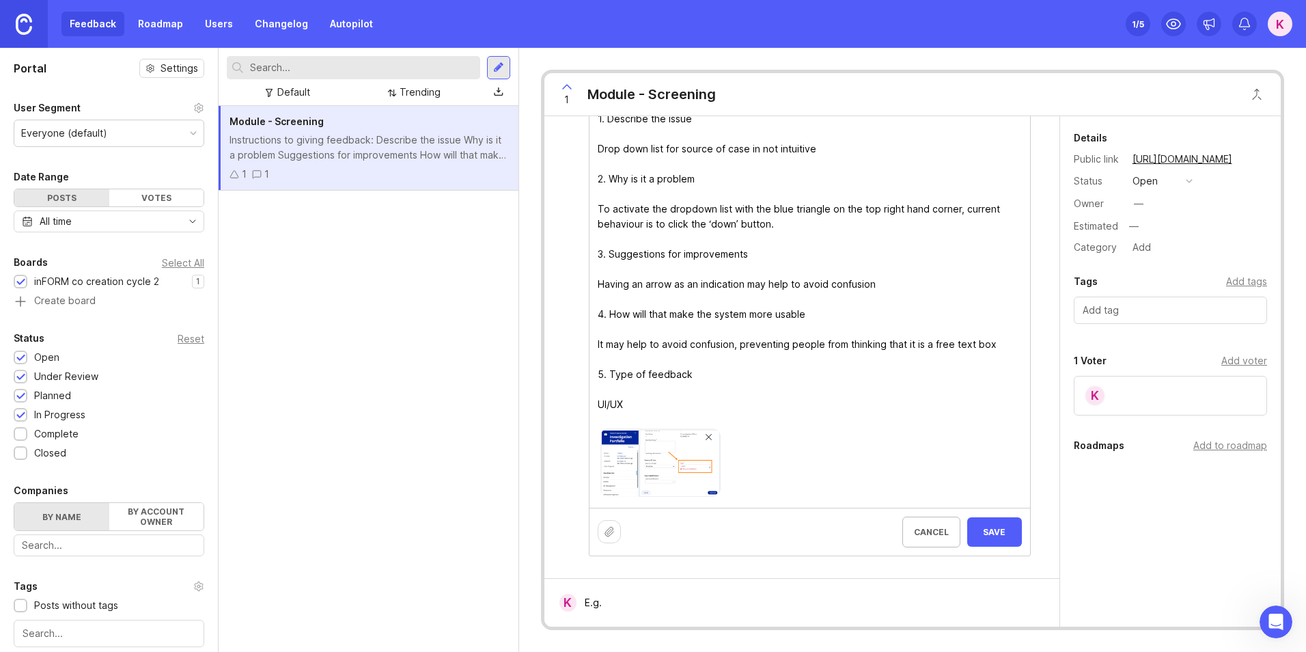
drag, startPoint x: 633, startPoint y: 408, endPoint x: 595, endPoint y: 413, distance: 38.5
click at [595, 413] on textarea "E.g. 1. Describe the issue Drop down list for source of case in not intuitive 2…" at bounding box center [809, 246] width 440 height 341
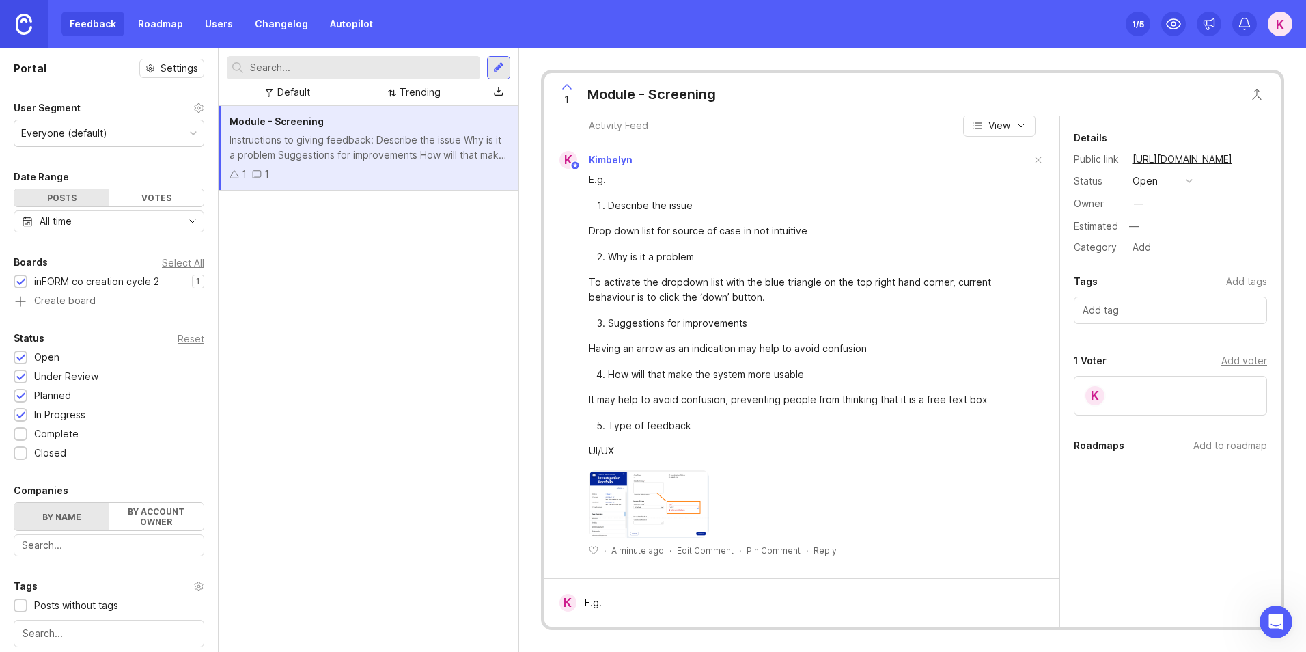
click at [746, 555] on div "Pin Comment" at bounding box center [773, 550] width 54 height 12
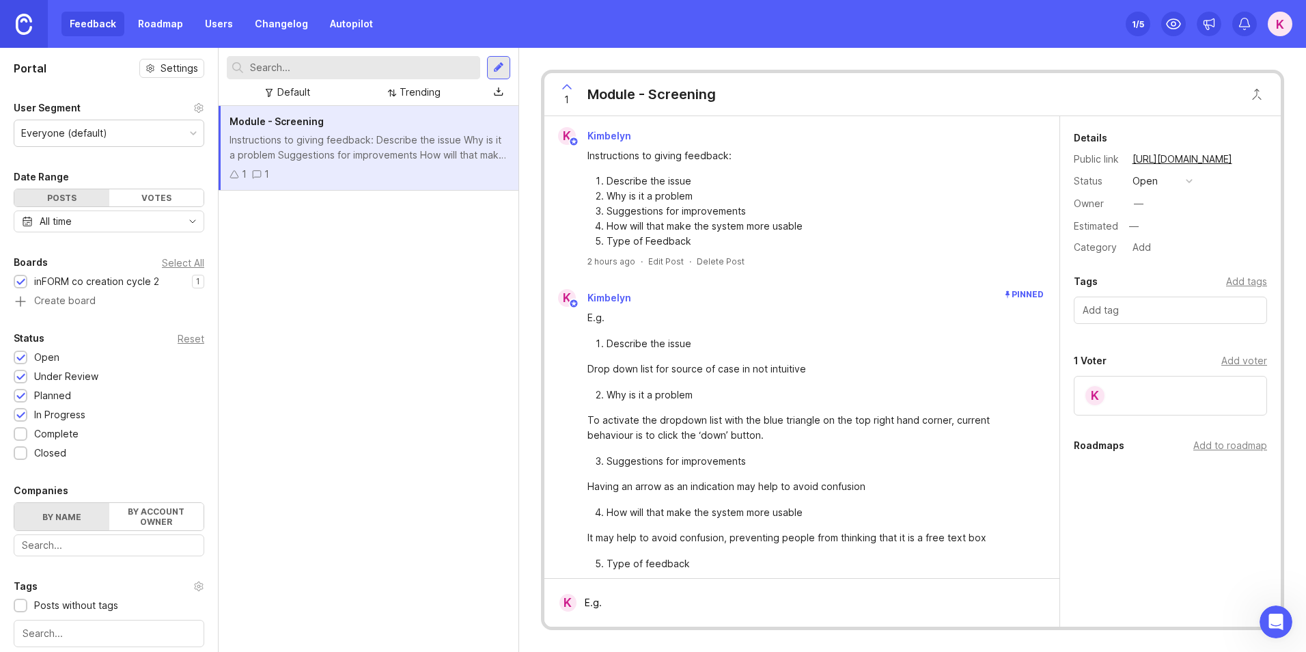
scroll to position [601, 0]
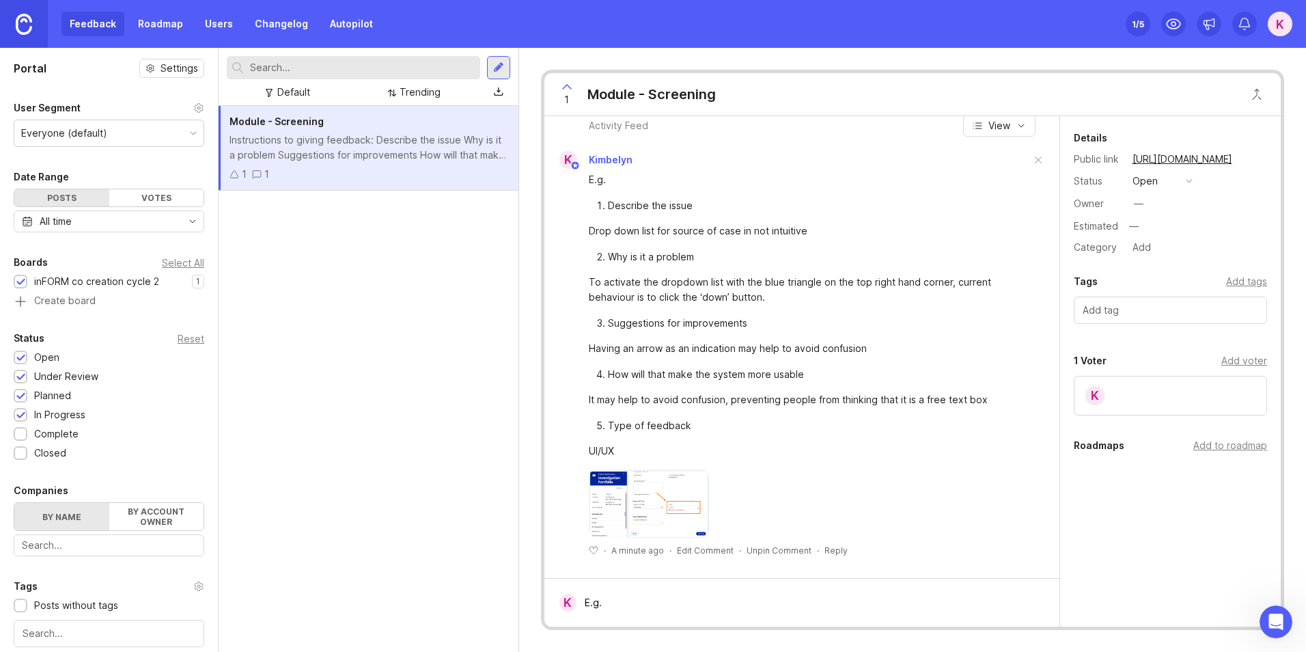
click at [772, 549] on div "Unpin Comment" at bounding box center [778, 550] width 65 height 12
click at [781, 552] on div "Pin Comment" at bounding box center [773, 550] width 54 height 12
click at [772, 552] on div "Unpin Comment" at bounding box center [778, 550] width 65 height 12
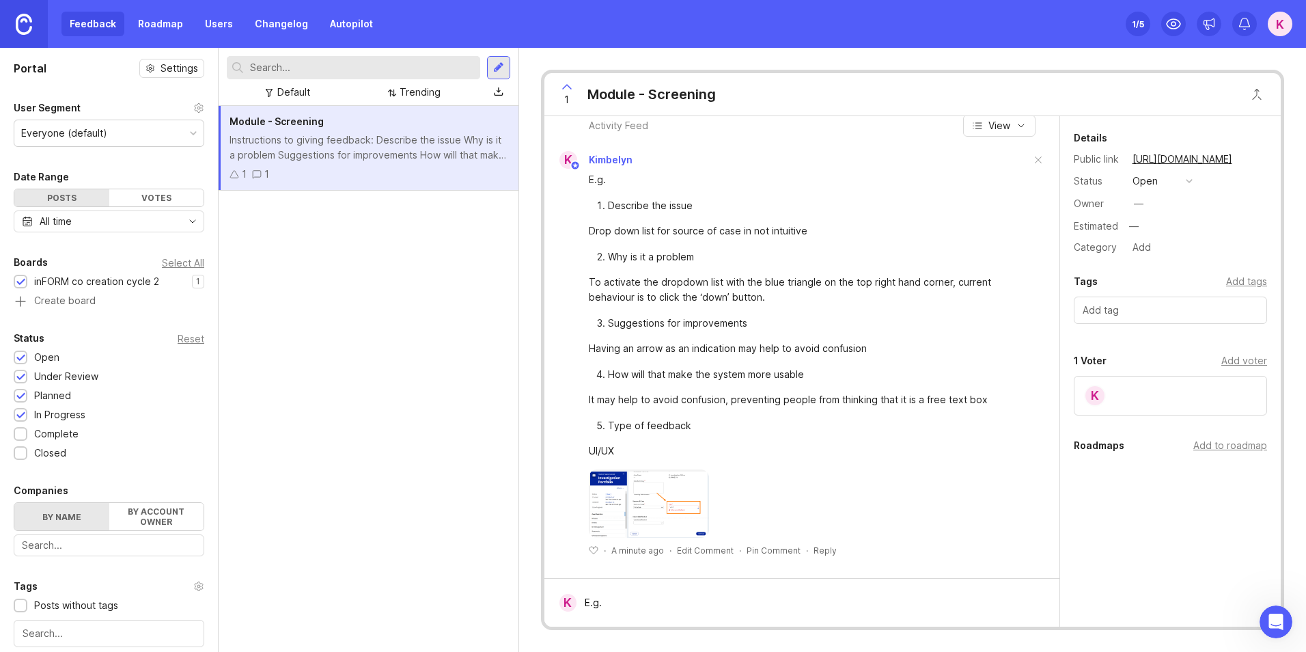
scroll to position [0, 0]
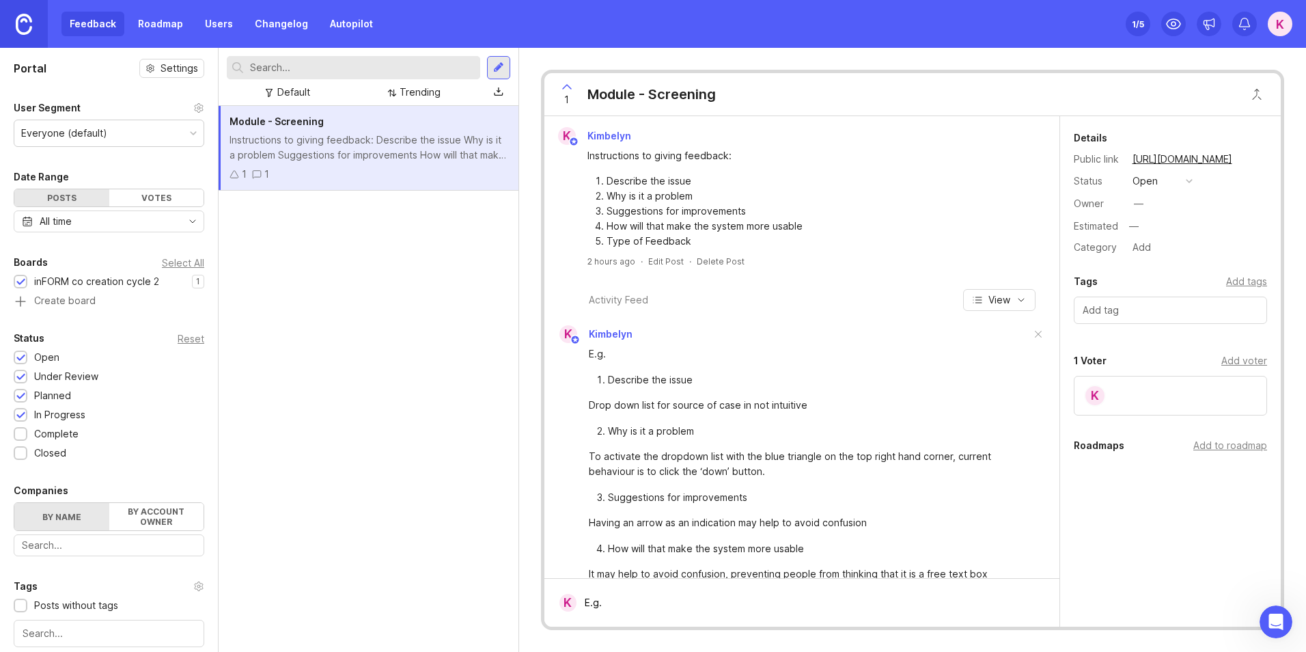
click at [1253, 159] on button "copy icon" at bounding box center [1245, 159] width 19 height 19
click at [495, 64] on div at bounding box center [498, 67] width 11 height 12
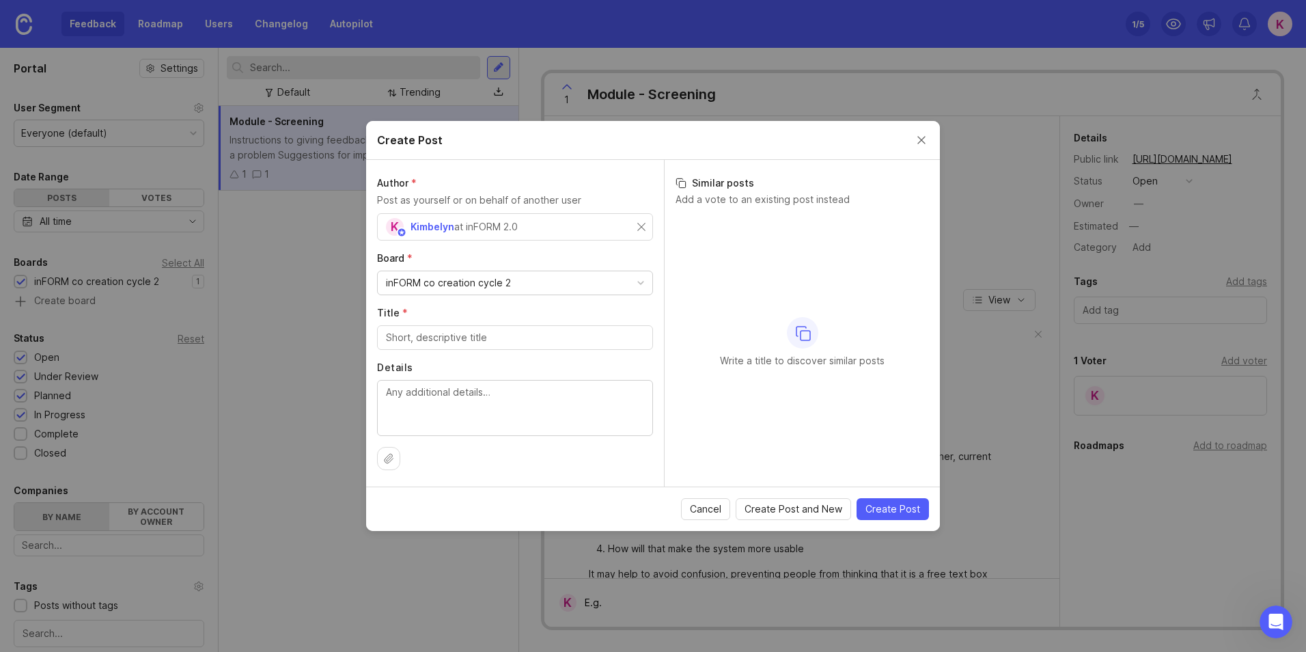
drag, startPoint x: 536, startPoint y: 348, endPoint x: 542, endPoint y: 340, distance: 9.7
click at [539, 344] on div at bounding box center [515, 337] width 276 height 25
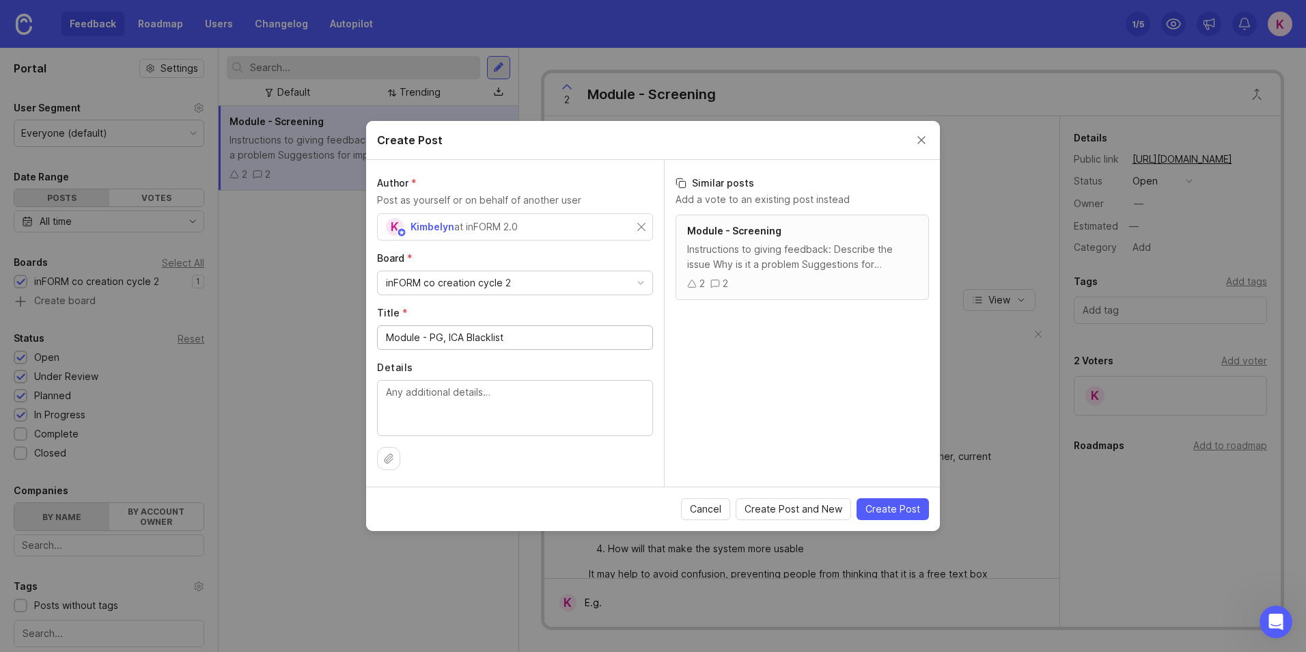
type input "Module - PG, ICA Blacklist"
click at [526, 412] on textarea "Details" at bounding box center [515, 406] width 258 height 45
type textarea "x"
click at [884, 503] on span "Create Post" at bounding box center [892, 509] width 55 height 14
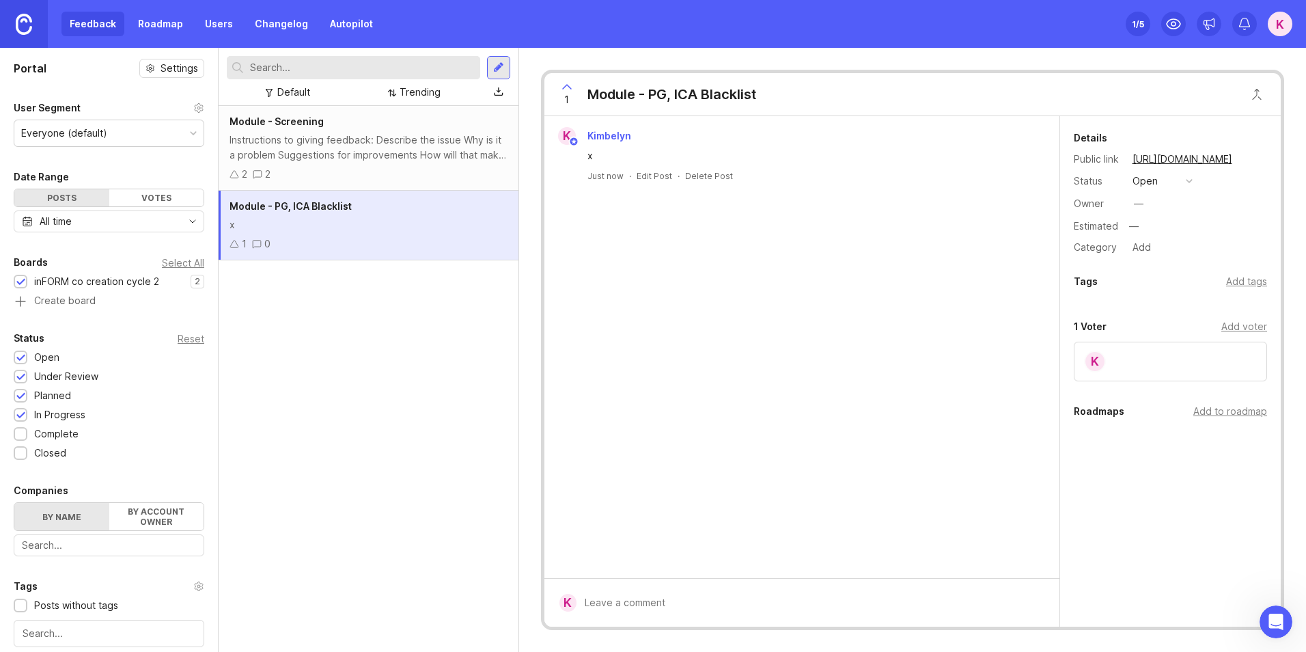
click at [387, 177] on div "2 2" at bounding box center [368, 174] width 278 height 15
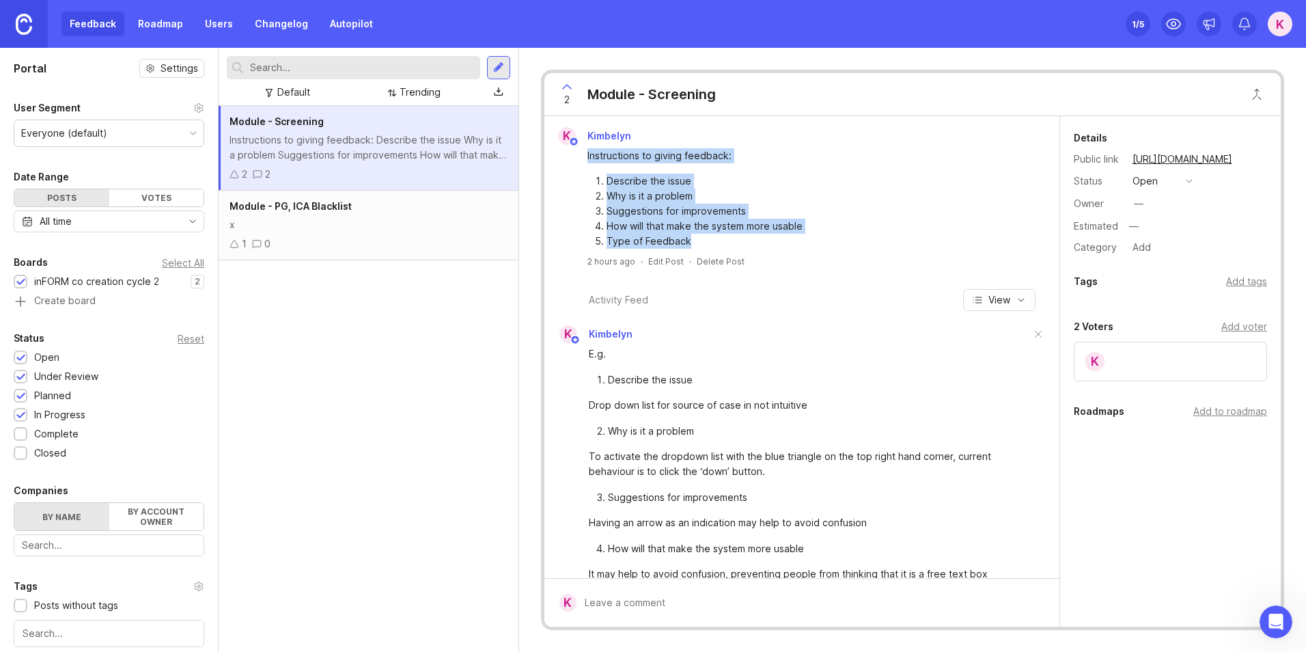
drag, startPoint x: 745, startPoint y: 244, endPoint x: 550, endPoint y: 158, distance: 213.4
click at [550, 158] on div "Instructions to giving feedback: Describe the issue Why is it a problem Suggest…" at bounding box center [802, 197] width 504 height 104
copy div "Instructions to giving feedback: Describe the issue Why is it a problem Suggest…"
click at [344, 229] on div "x" at bounding box center [368, 224] width 278 height 15
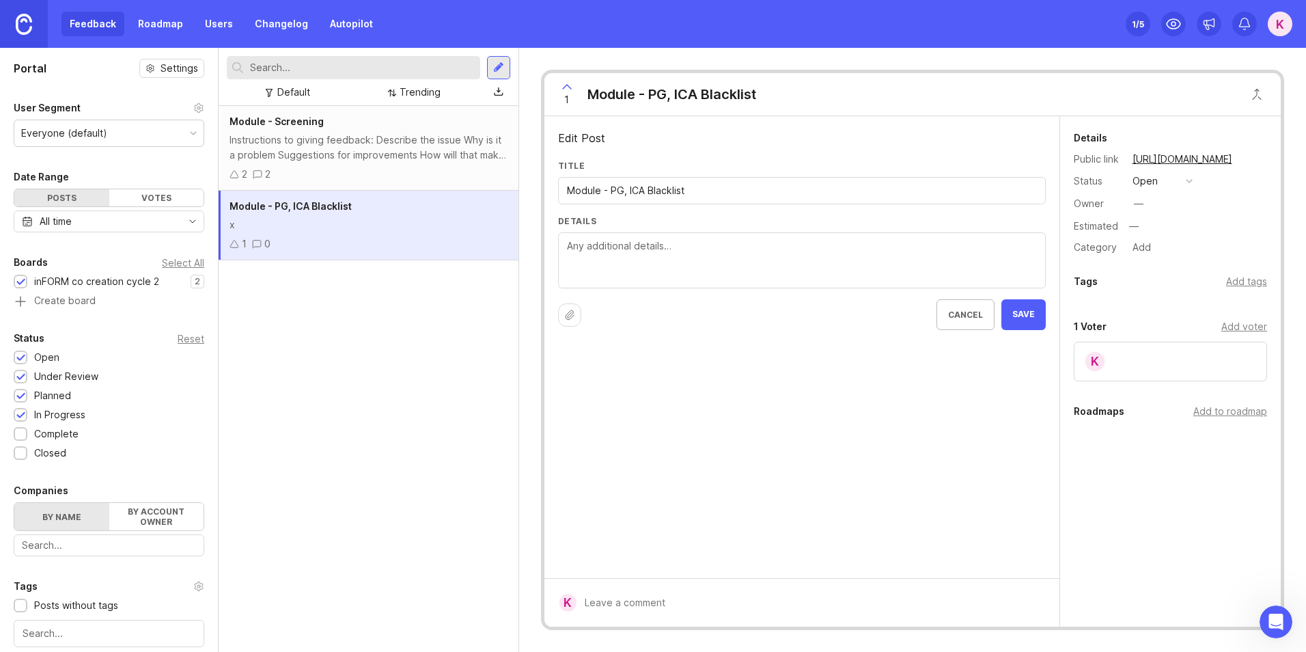
paste textarea "Instructions to giving feedback: Describe the issue Why is it a problem Suggest…"
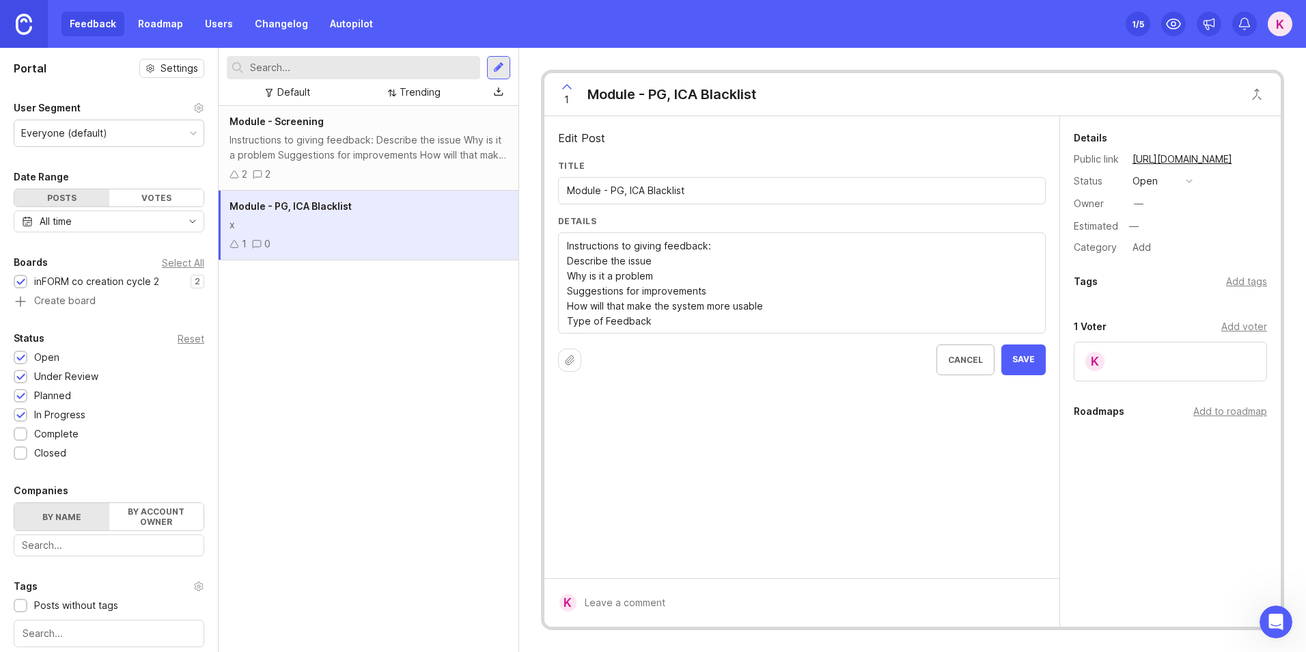
type textarea "Instructions to giving feedback: Describe the issue Why is it a problem Suggest…"
click at [1024, 356] on span "Save" at bounding box center [1023, 360] width 23 height 12
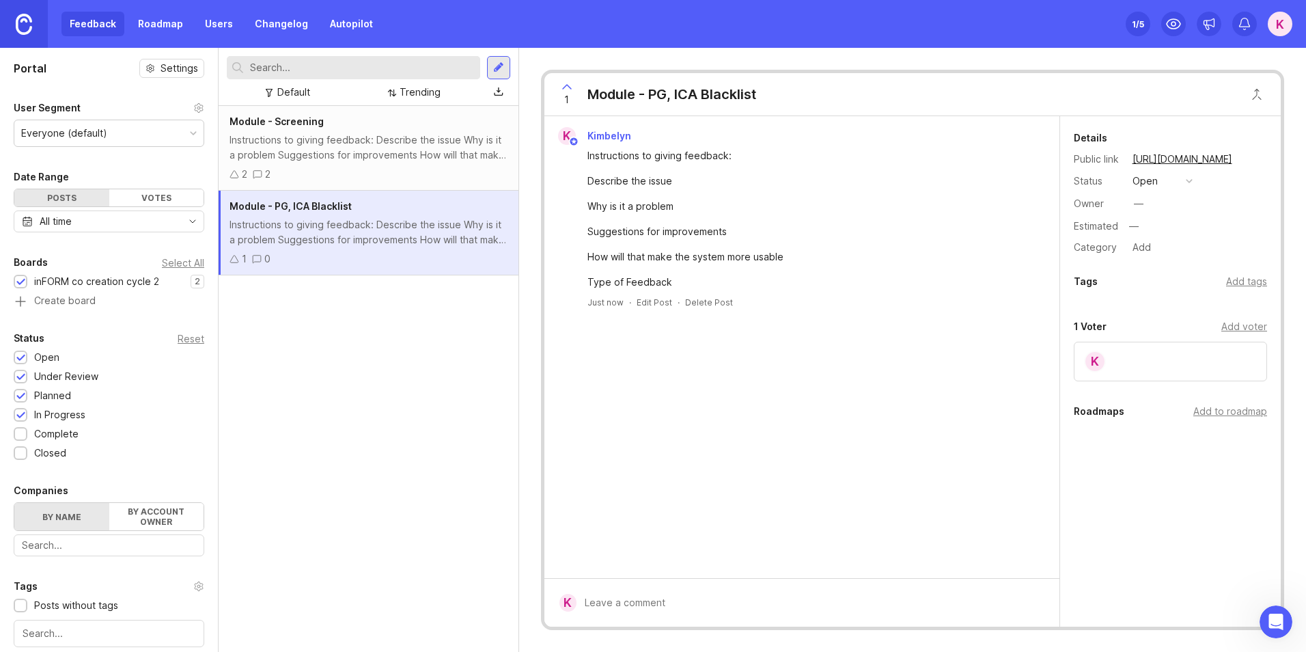
click at [1238, 287] on div "Add tags" at bounding box center [1246, 281] width 41 height 15
click at [383, 145] on div "Instructions to giving feedback: Describe the issue Why is it a problem Suggest…" at bounding box center [368, 147] width 278 height 30
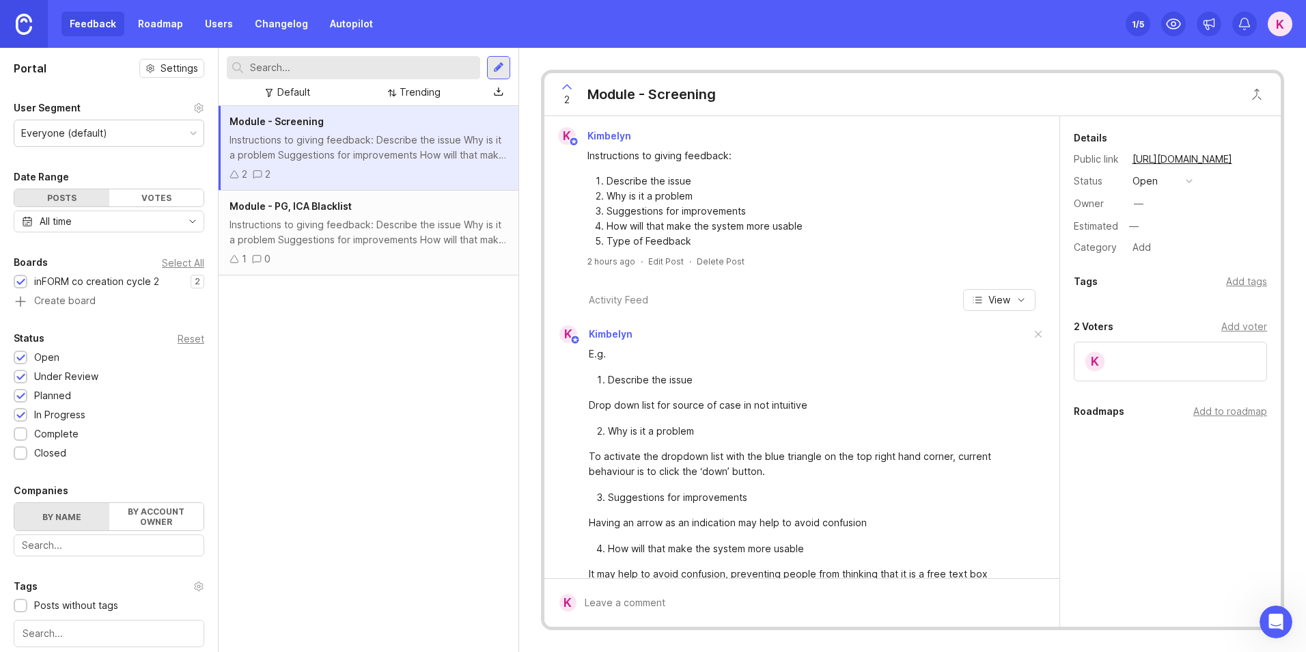
scroll to position [174, 0]
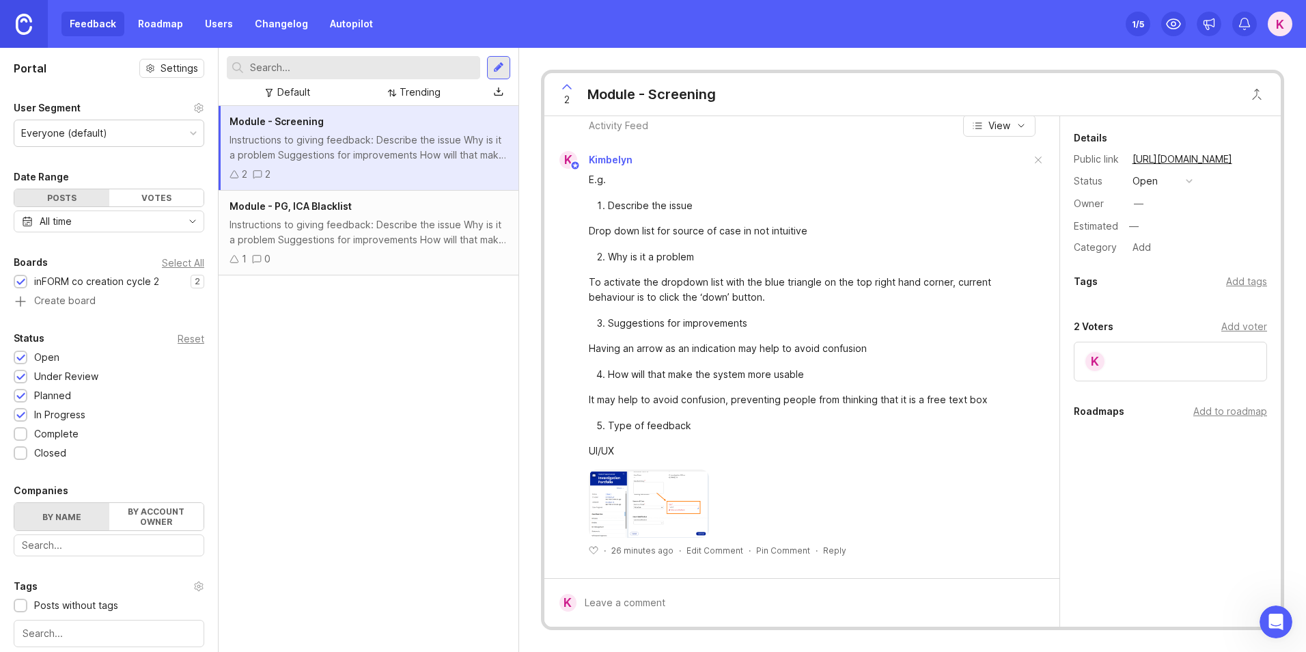
click at [654, 489] on img at bounding box center [649, 503] width 121 height 68
click at [699, 472] on img at bounding box center [649, 503] width 121 height 68
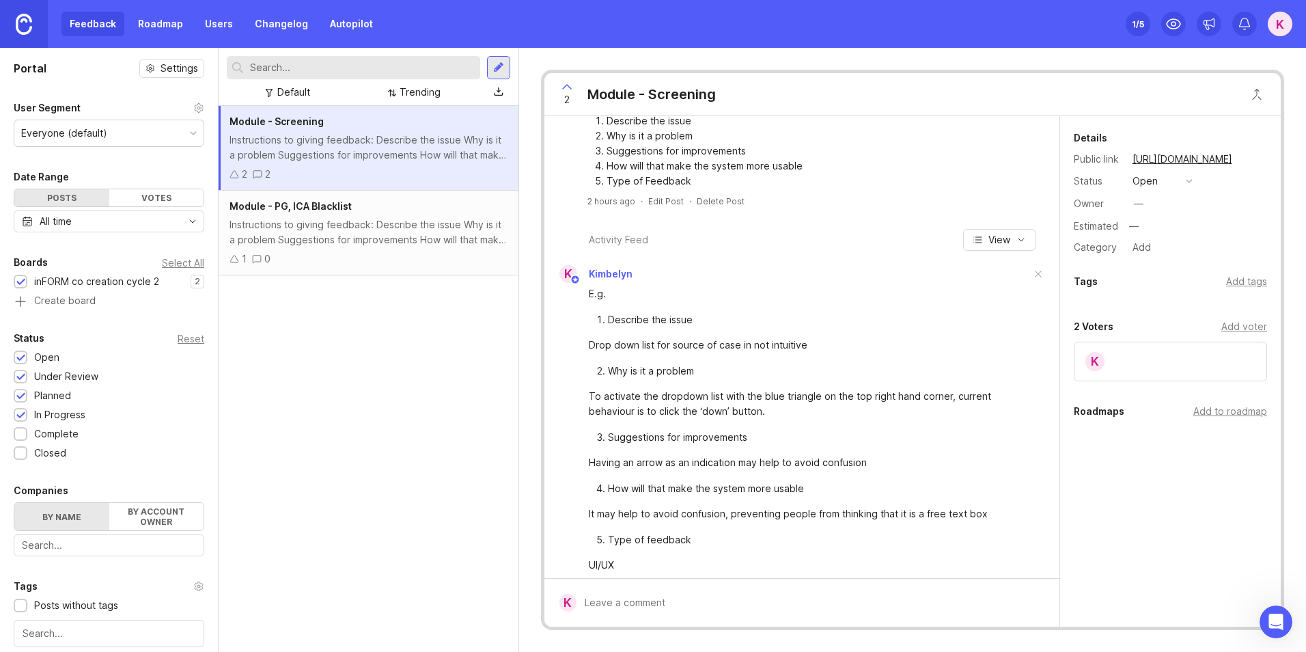
scroll to position [0, 0]
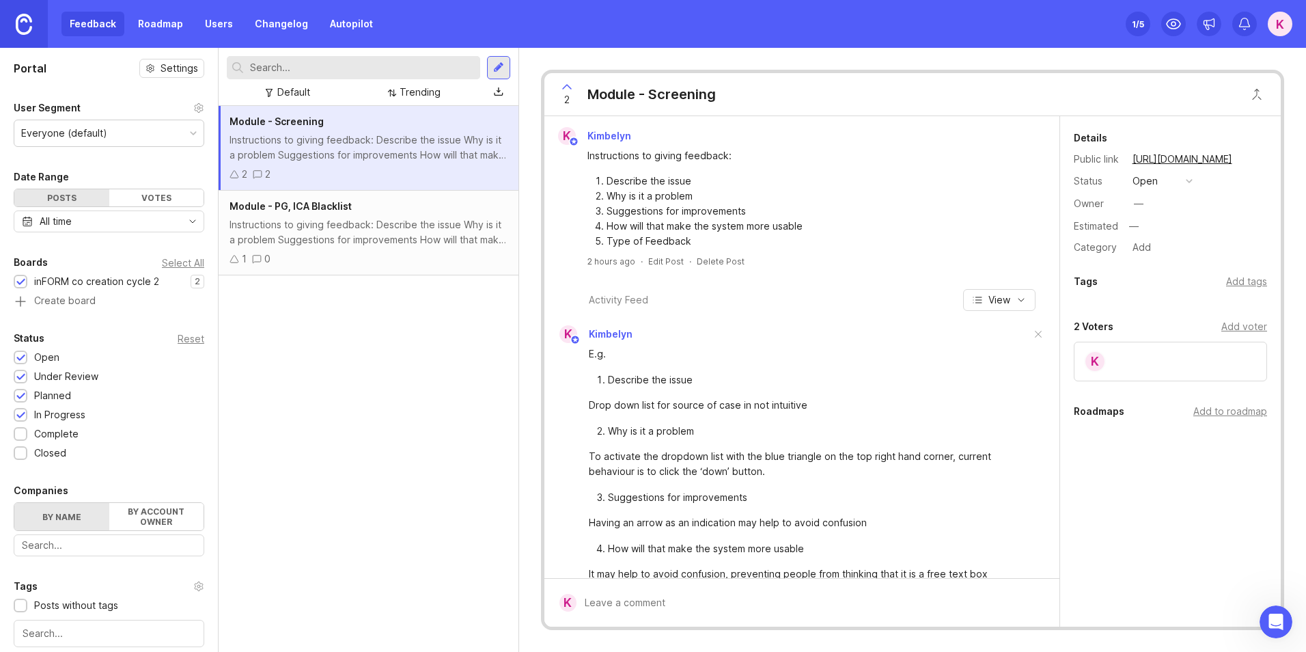
click at [1190, 182] on div "button" at bounding box center [1189, 181] width 7 height 7
click at [499, 93] on div at bounding box center [499, 92] width 10 height 11
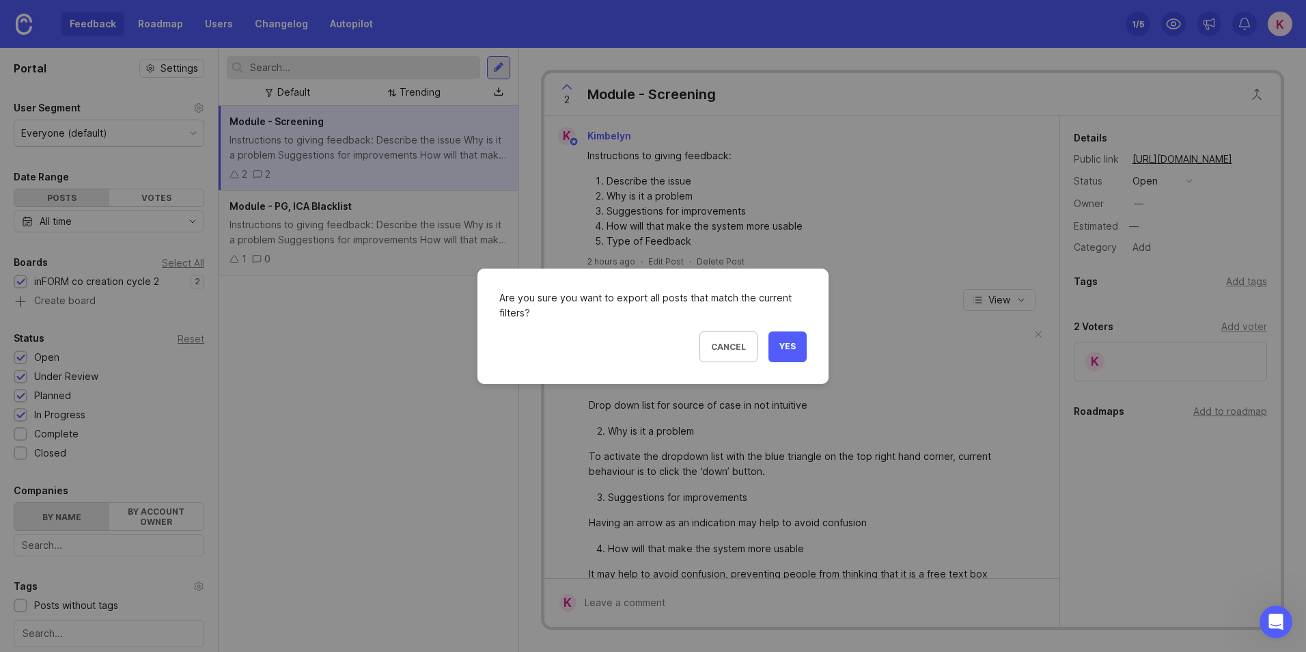
click at [791, 339] on button "Yes" at bounding box center [787, 346] width 38 height 31
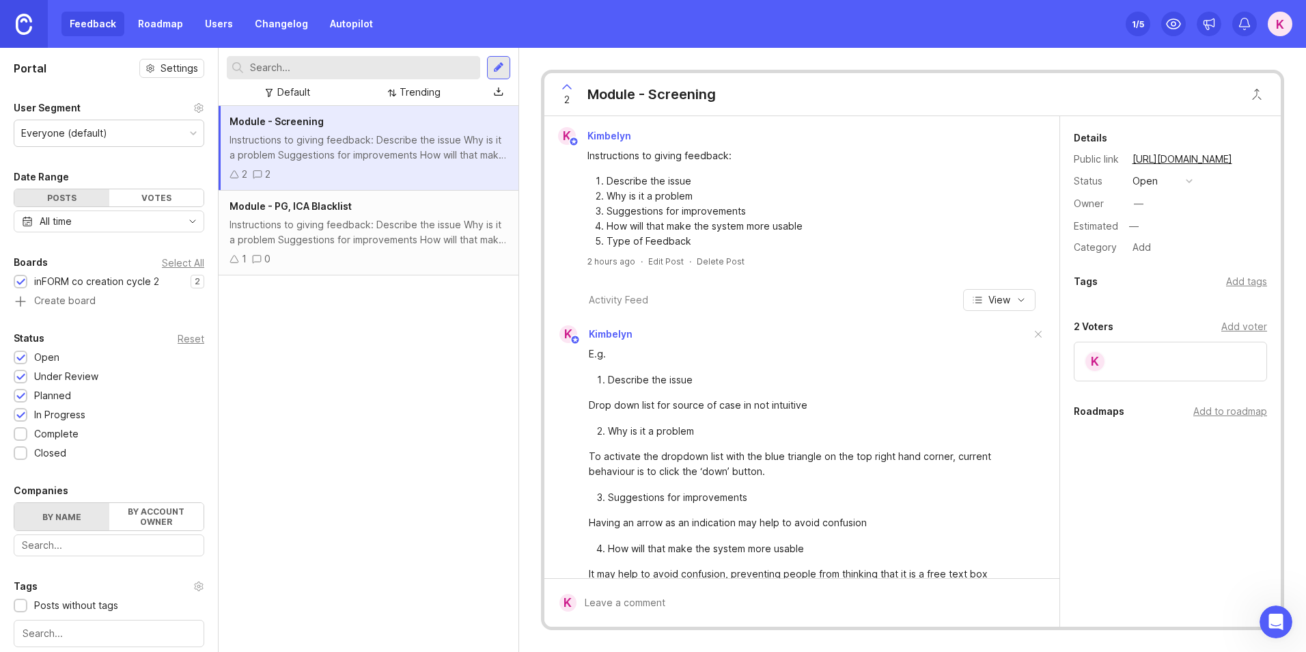
click at [408, 224] on div "Instructions to giving feedback: Describe the issue Why is it a problem Suggest…" at bounding box center [368, 232] width 278 height 30
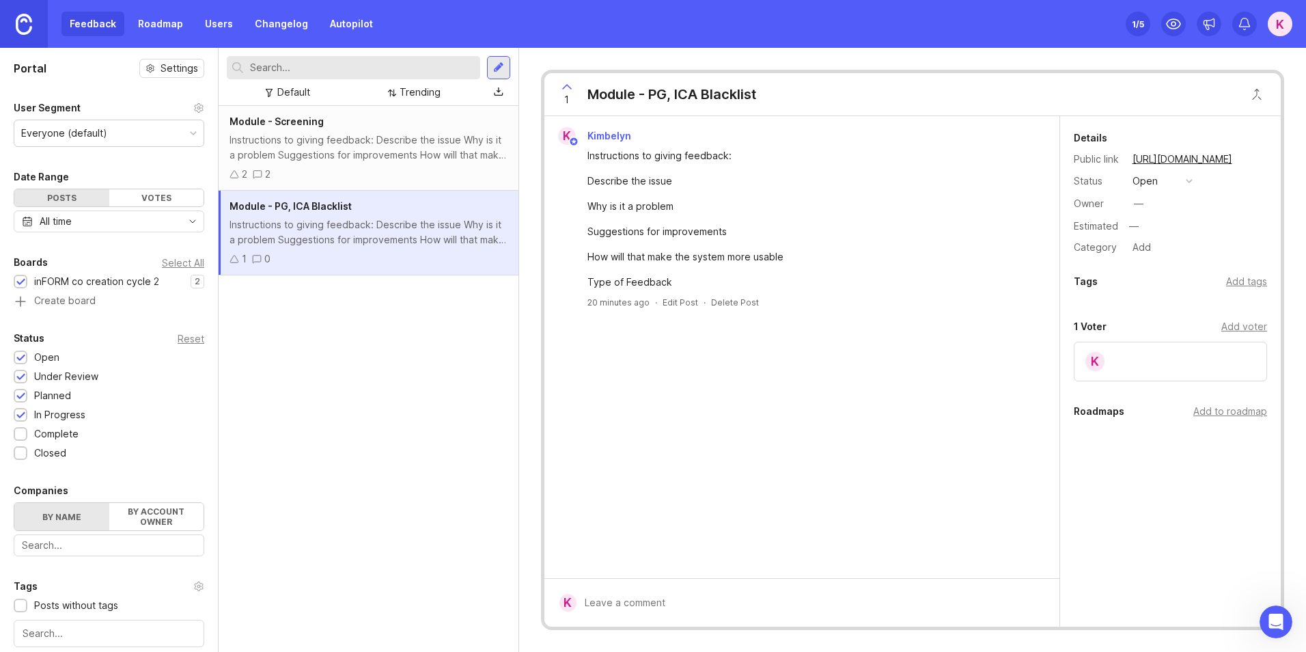
click at [500, 94] on div at bounding box center [499, 92] width 10 height 11
click at [314, 102] on div "Default Trending" at bounding box center [368, 92] width 283 height 26
click at [308, 91] on div "Default" at bounding box center [293, 92] width 33 height 15
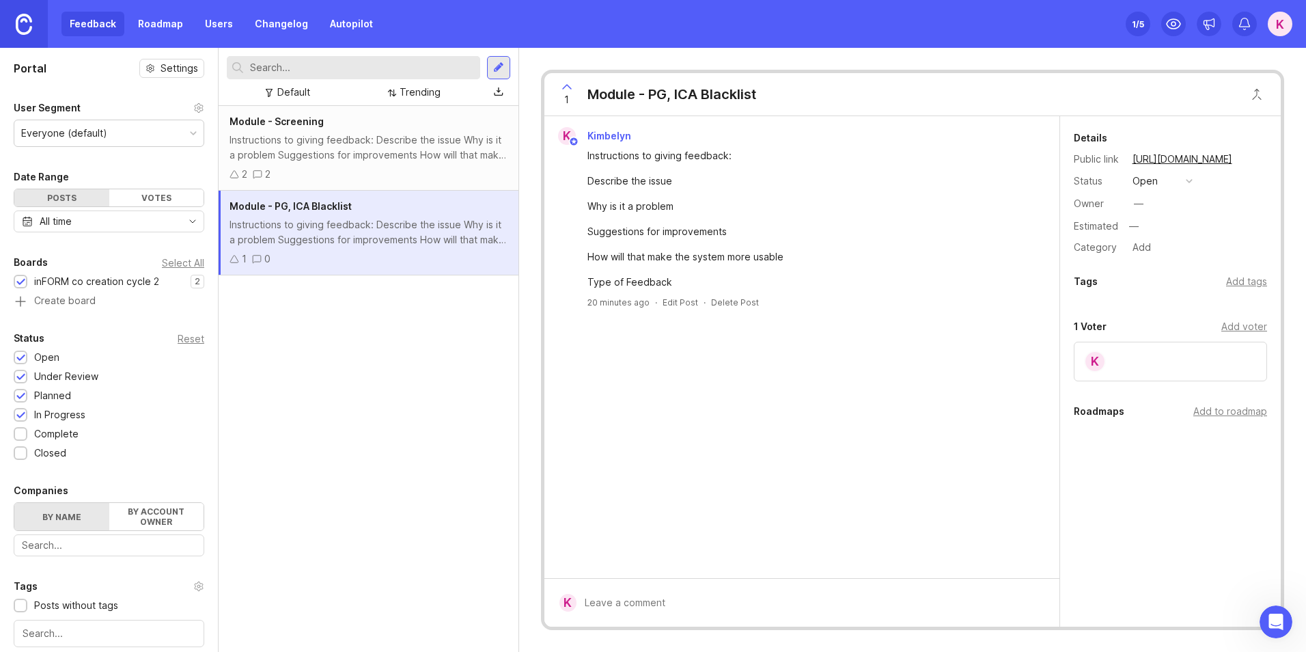
click at [429, 94] on div "Trending" at bounding box center [420, 92] width 41 height 15
click at [406, 89] on div "Trending" at bounding box center [420, 92] width 41 height 15
click at [383, 400] on div "Module - Screening Instructions to giving feedback: Describe the issue Why is i…" at bounding box center [369, 379] width 300 height 546
click at [1184, 182] on button "open" at bounding box center [1162, 181] width 68 height 18
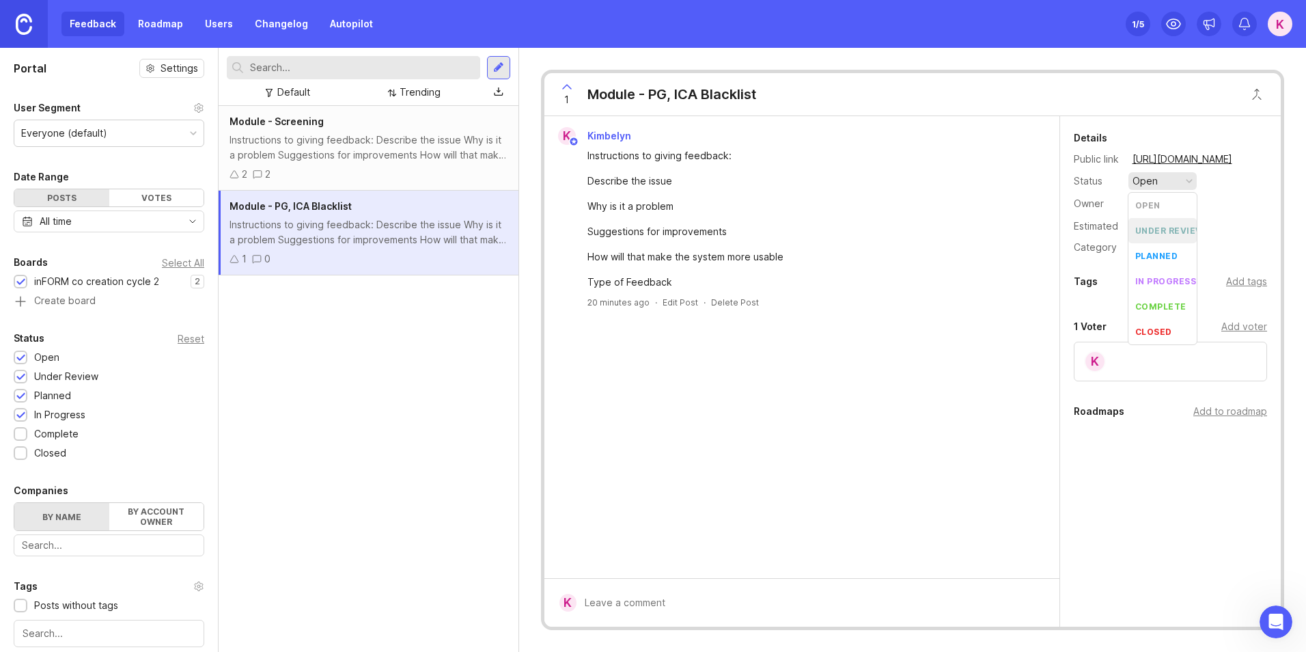
click at [826, 160] on div "Instructions to giving feedback:" at bounding box center [809, 155] width 445 height 15
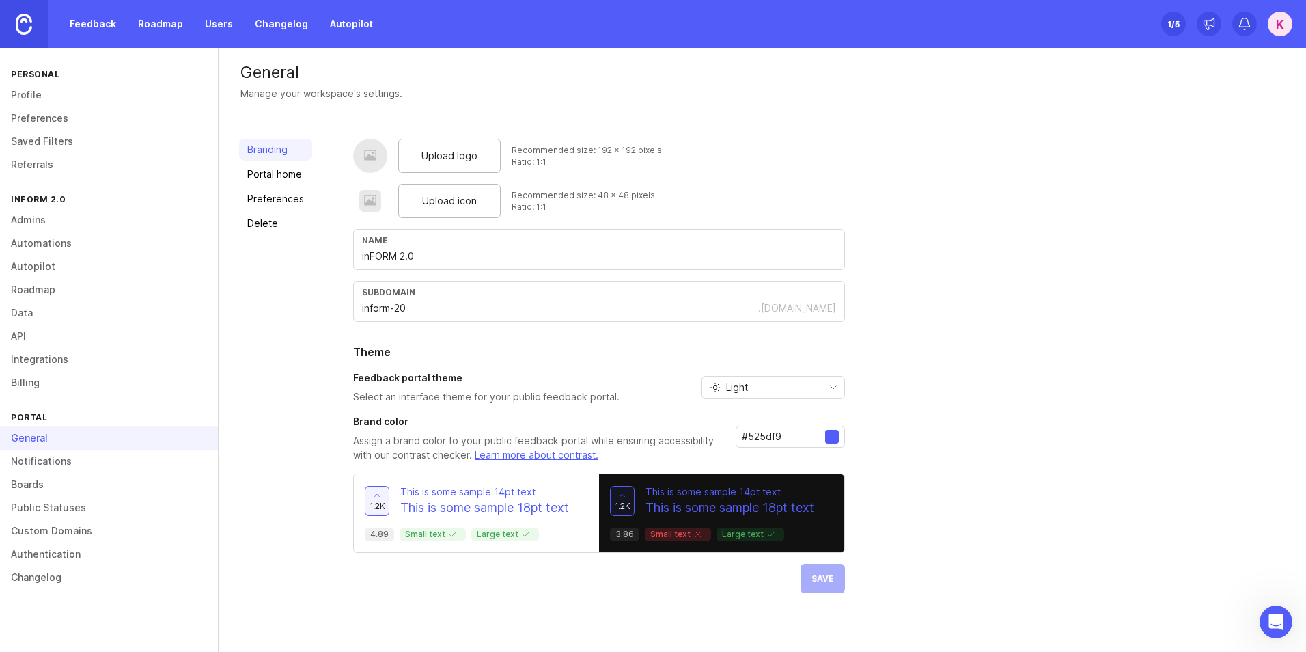
click at [32, 382] on link "Billing" at bounding box center [109, 382] width 218 height 23
click at [98, 23] on link "Feedback" at bounding box center [92, 24] width 63 height 25
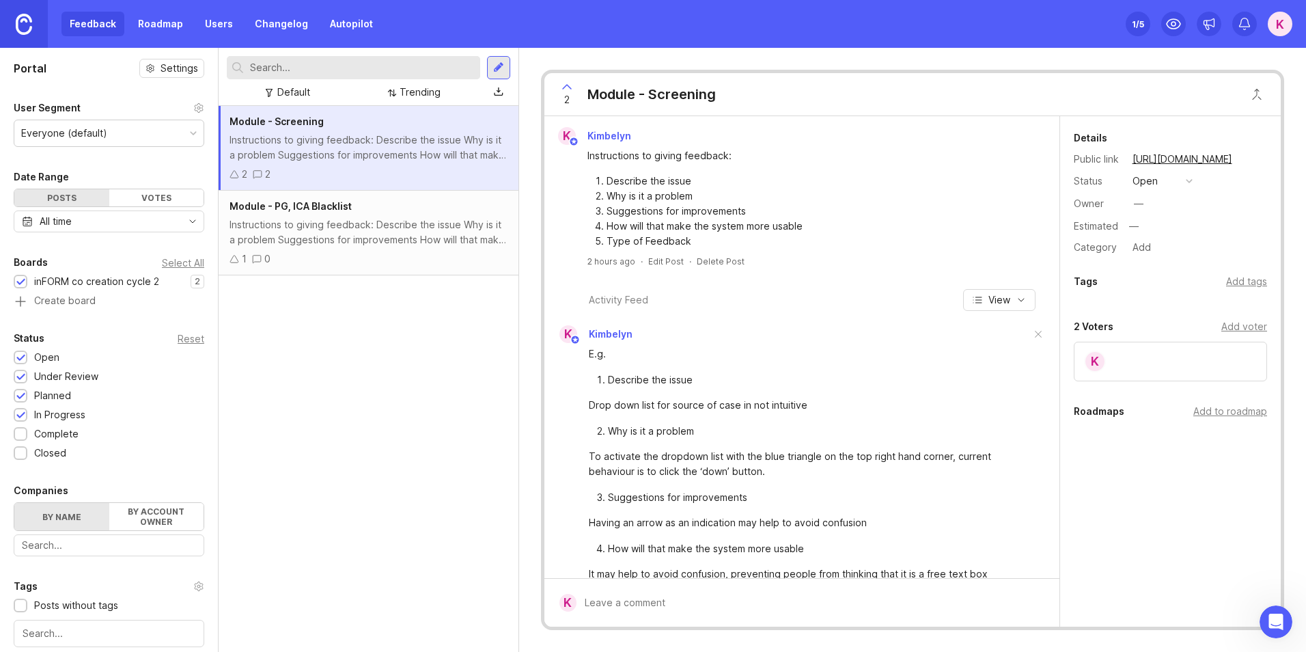
click at [115, 22] on div "Feedback Roadmap Users Changelog Autopilot" at bounding box center [221, 24] width 320 height 25
click at [143, 27] on link "Roadmap" at bounding box center [160, 24] width 61 height 25
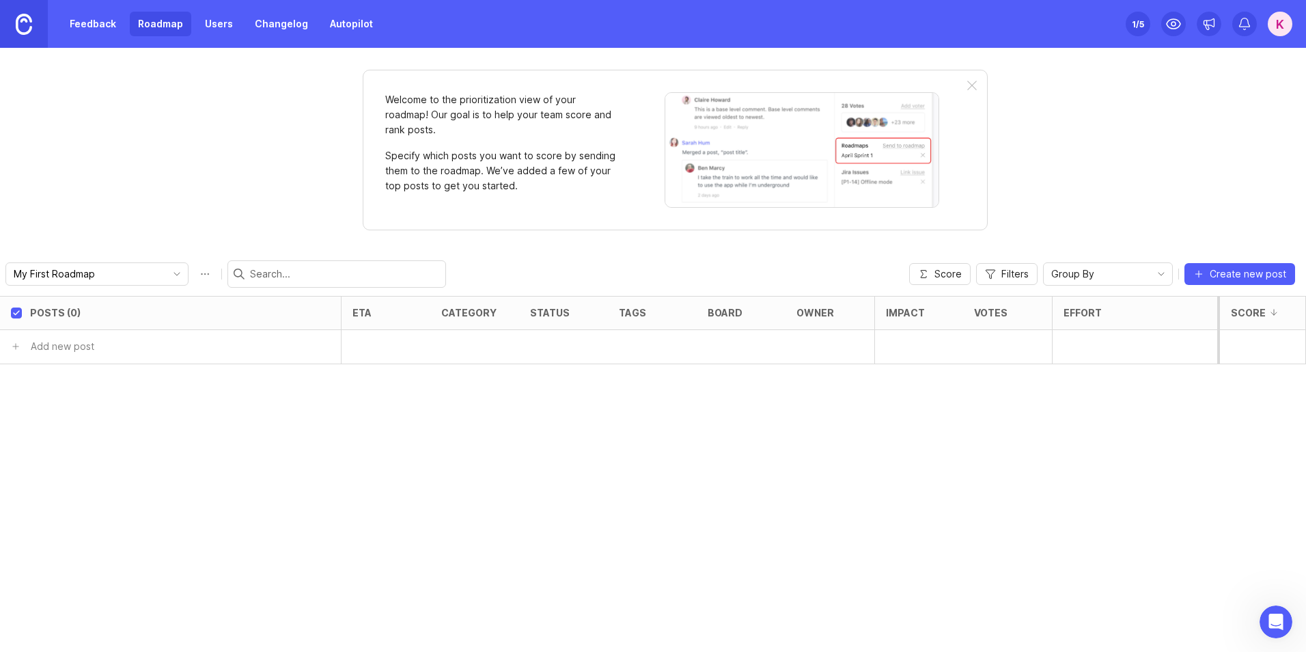
click at [212, 23] on link "Users" at bounding box center [219, 24] width 44 height 25
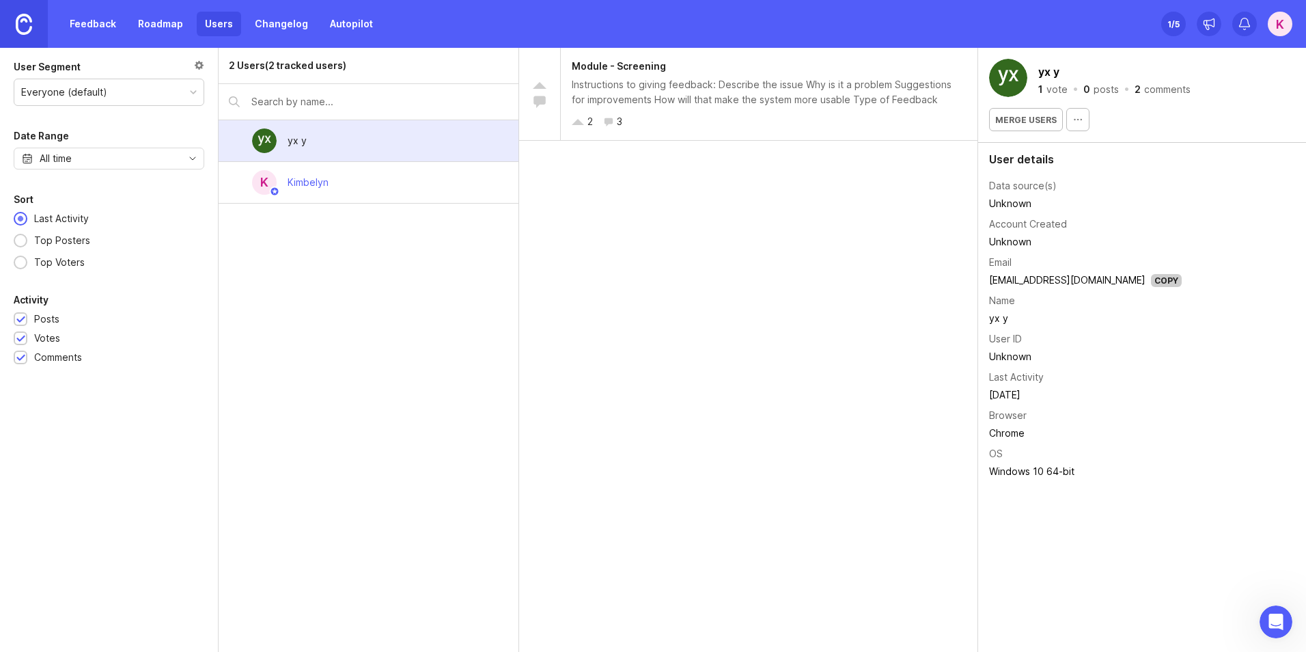
click at [272, 27] on link "Changelog" at bounding box center [282, 24] width 70 height 25
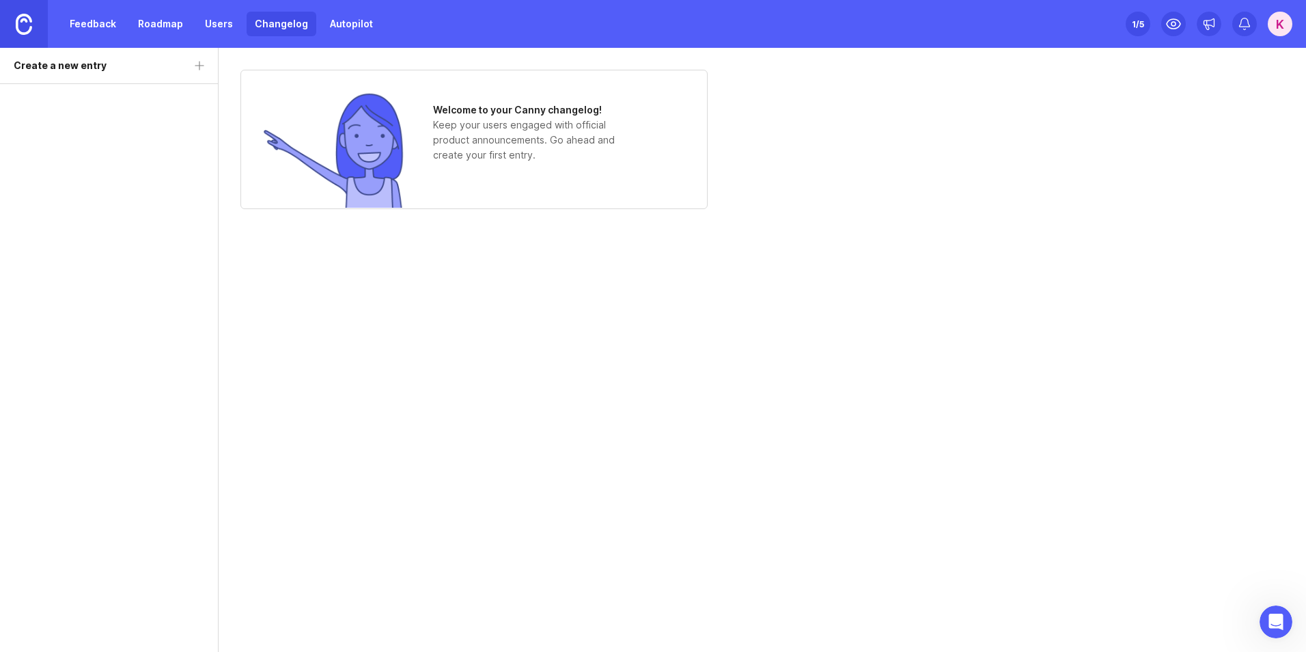
click at [361, 29] on link "Autopilot" at bounding box center [351, 24] width 59 height 25
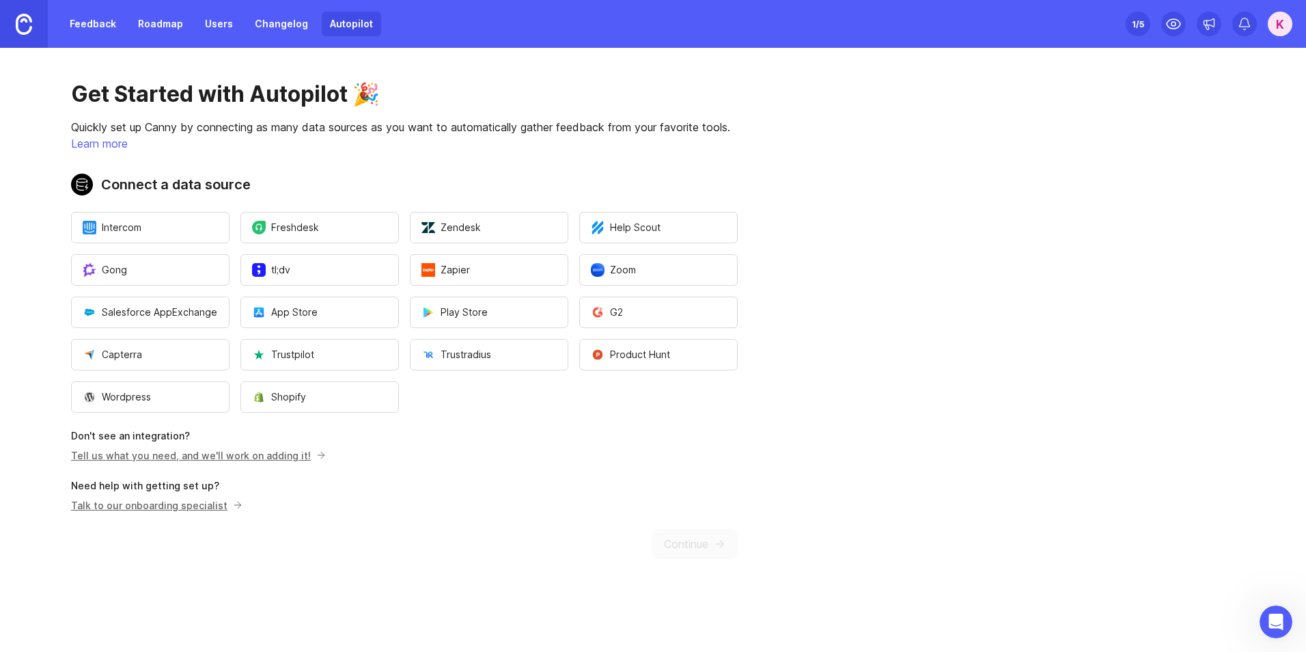
click at [89, 25] on link "Feedback" at bounding box center [92, 24] width 63 height 25
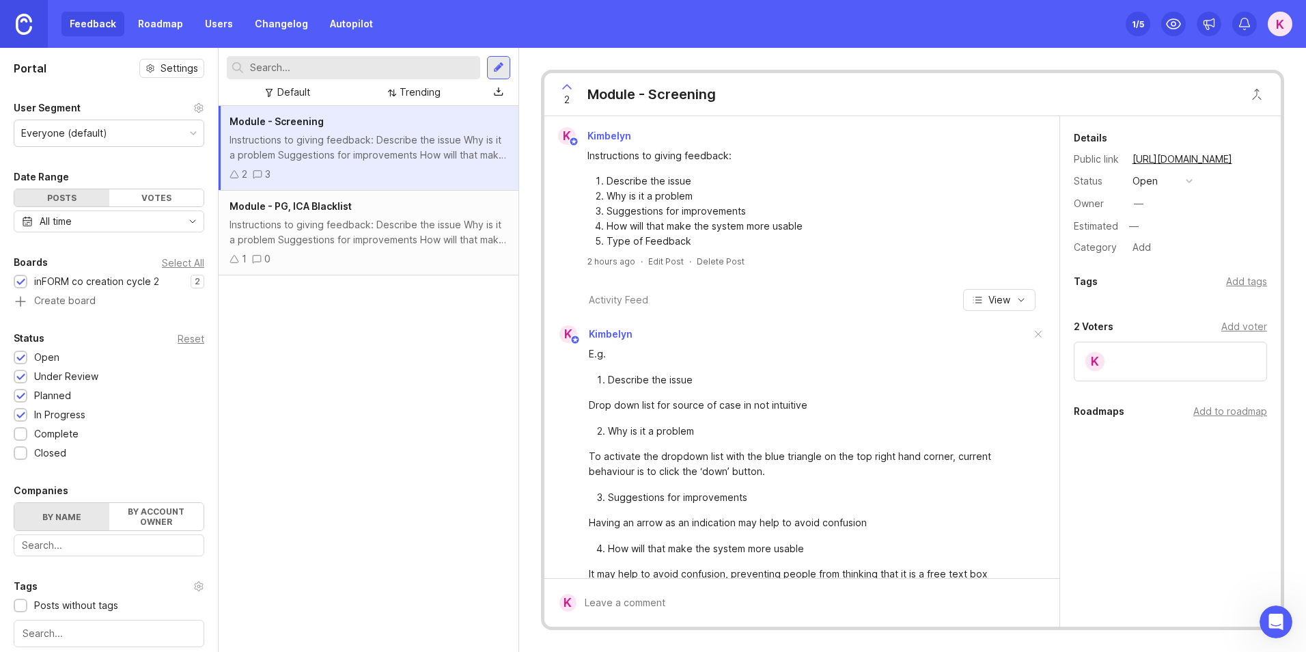
click at [132, 197] on div "Votes" at bounding box center [156, 197] width 95 height 17
click at [328, 403] on div "Module - Screening Instructions to giving feedback: Describe the issue Why is i…" at bounding box center [369, 379] width 300 height 546
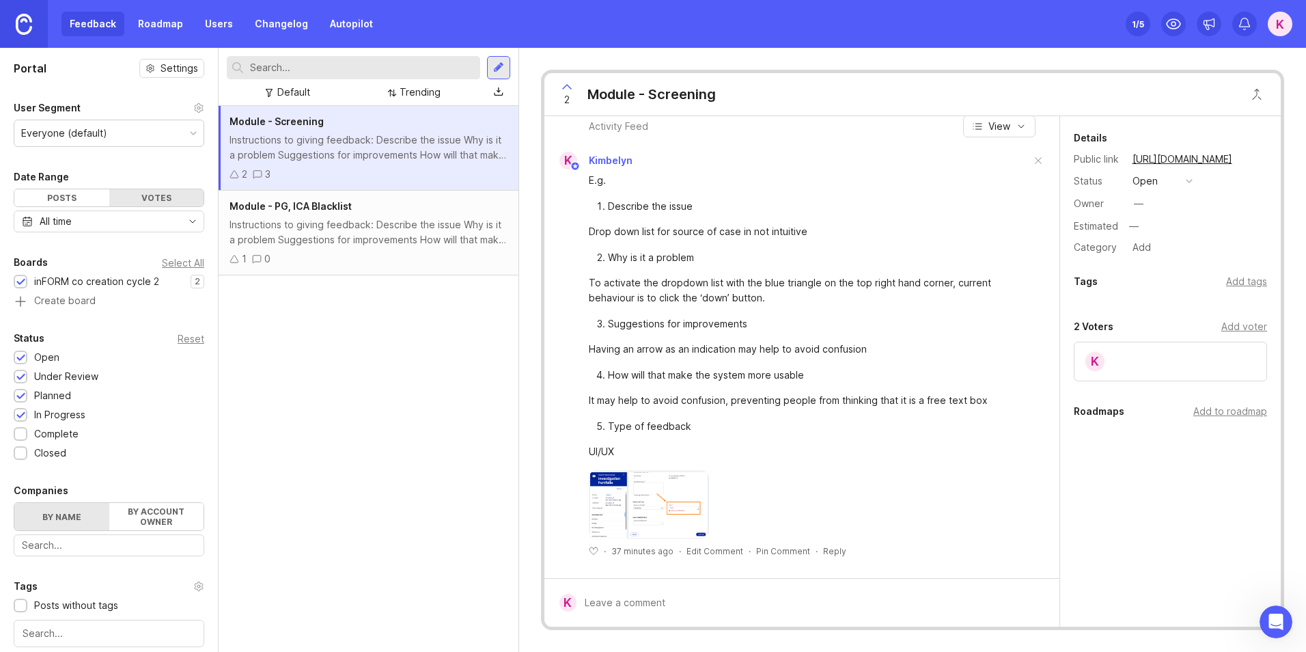
scroll to position [174, 0]
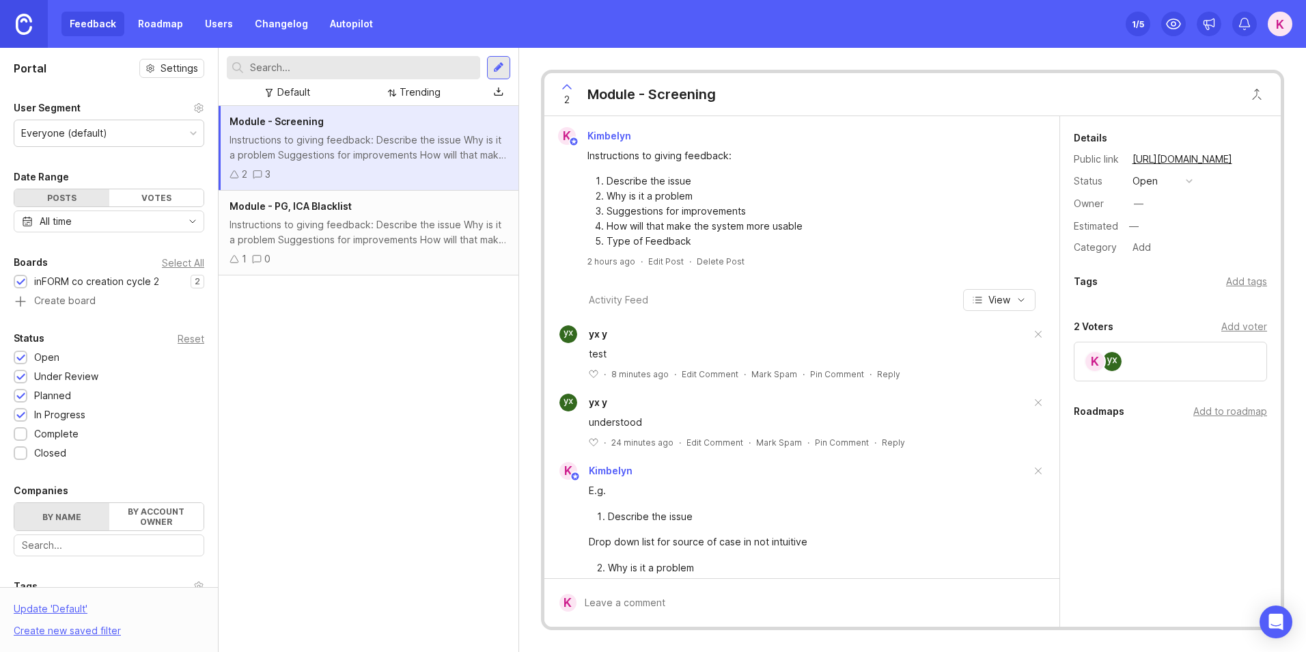
scroll to position [311, 0]
